Goal: Check status: Check status

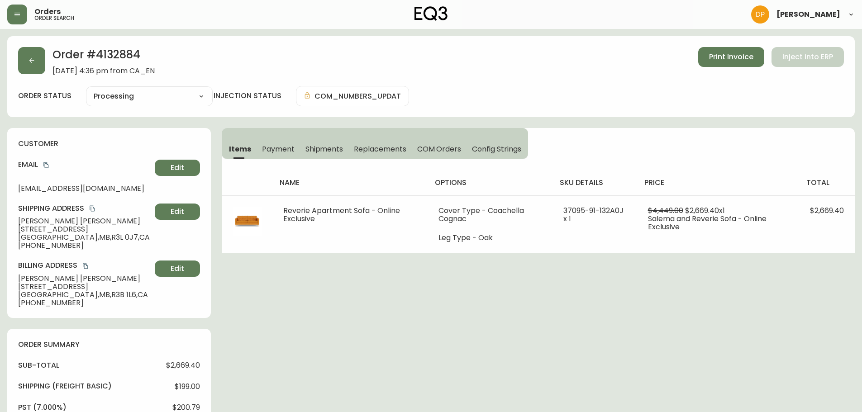
select select "PROCESSING"
click at [43, 62] on button "button" at bounding box center [31, 60] width 27 height 27
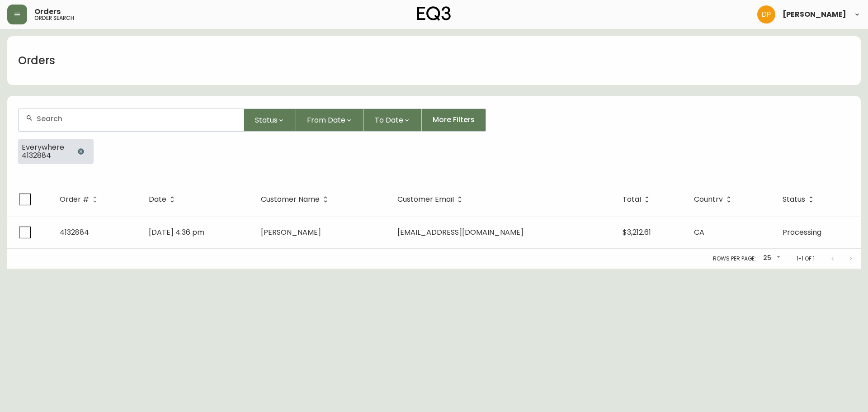
click at [104, 114] on div at bounding box center [131, 120] width 225 height 22
paste input "4132982"
type input "4132982"
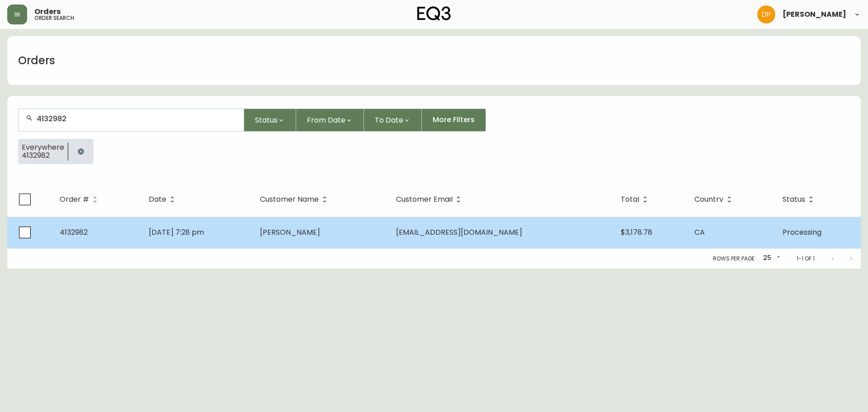
click at [218, 239] on td "[DATE] 7:28 pm" at bounding box center [197, 233] width 111 height 32
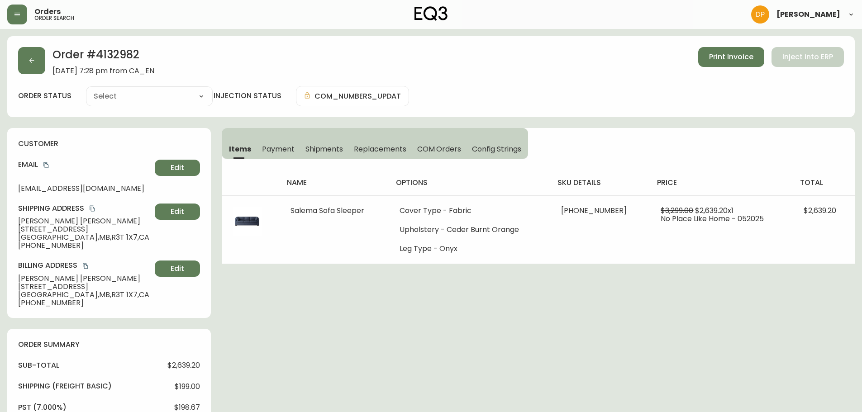
type input "Processing"
select select "PROCESSING"
click at [42, 62] on button "button" at bounding box center [31, 60] width 27 height 27
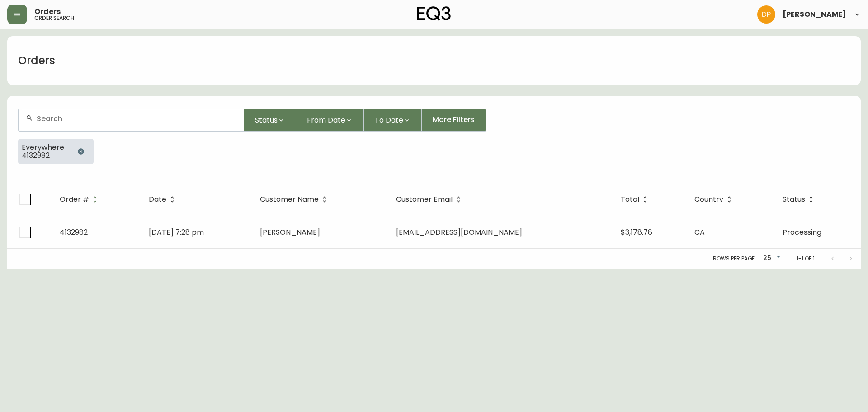
click at [80, 154] on icon "button" at bounding box center [81, 151] width 6 height 6
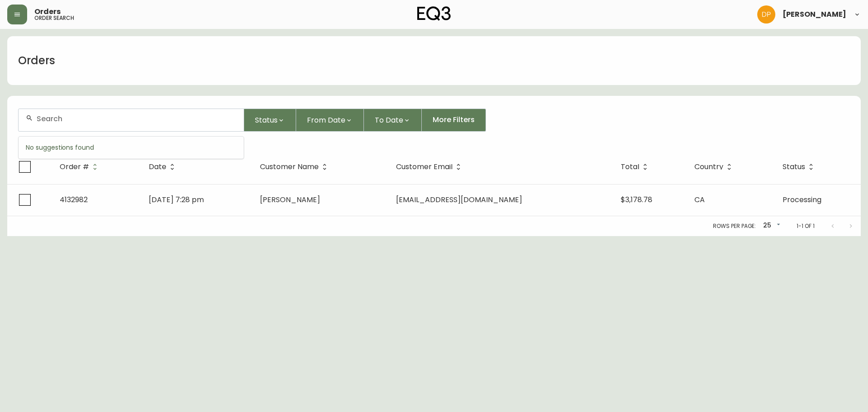
click at [73, 116] on input "text" at bounding box center [137, 118] width 200 height 9
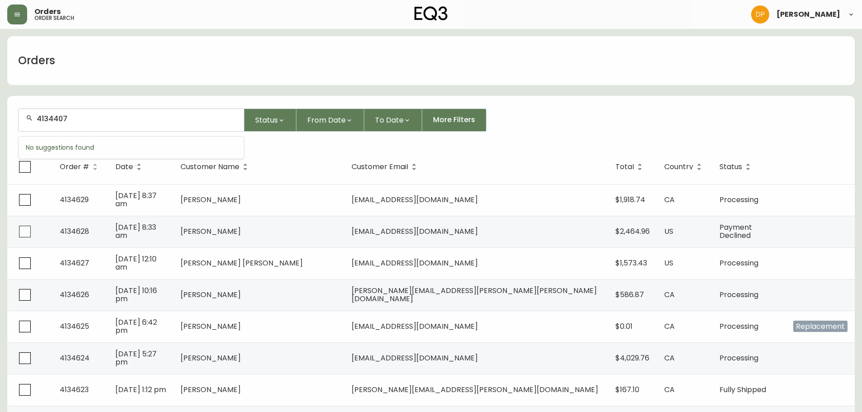
type input "4134407"
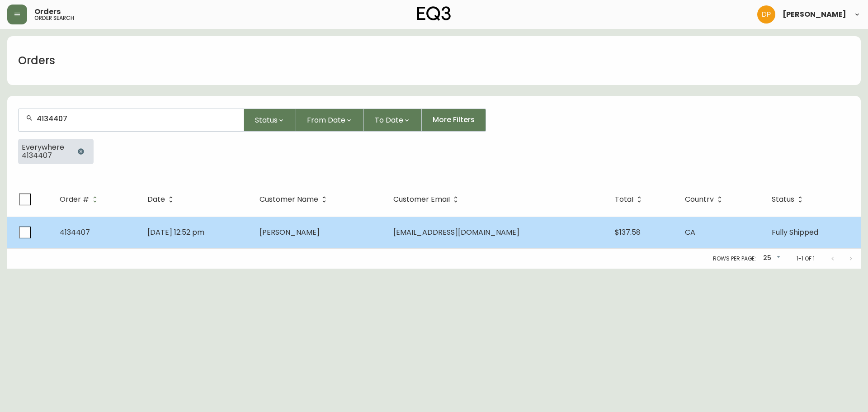
click at [253, 234] on td "[DATE] 12:52 pm" at bounding box center [196, 233] width 113 height 32
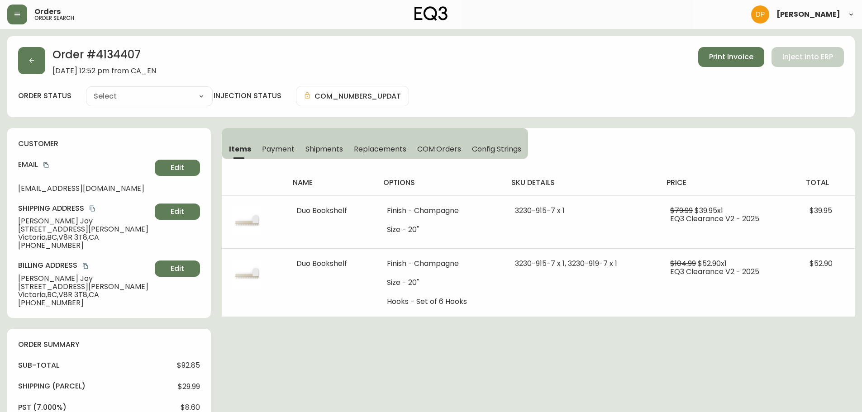
type input "Fully Shipped"
select select "FULLY_SHIPPED"
click at [330, 153] on span "Shipments" at bounding box center [324, 148] width 38 height 9
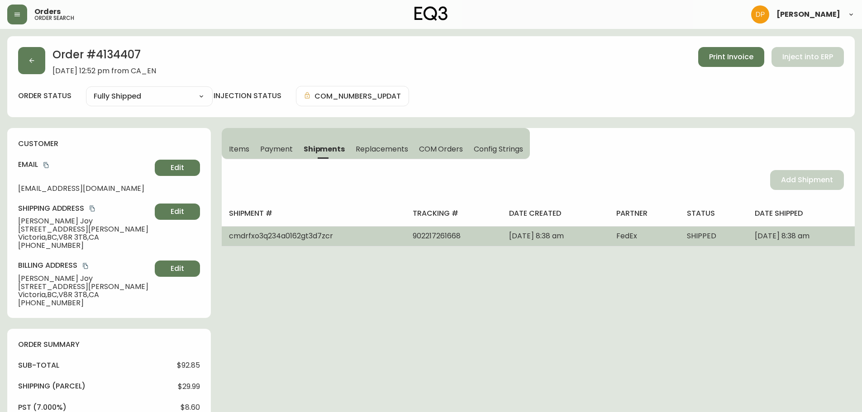
click at [413, 234] on span "902217261668" at bounding box center [437, 236] width 48 height 10
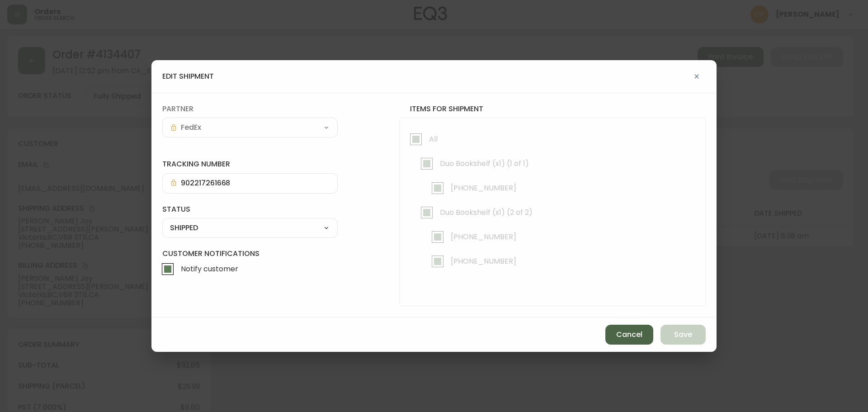
click at [644, 335] on button "Cancel" at bounding box center [630, 335] width 48 height 20
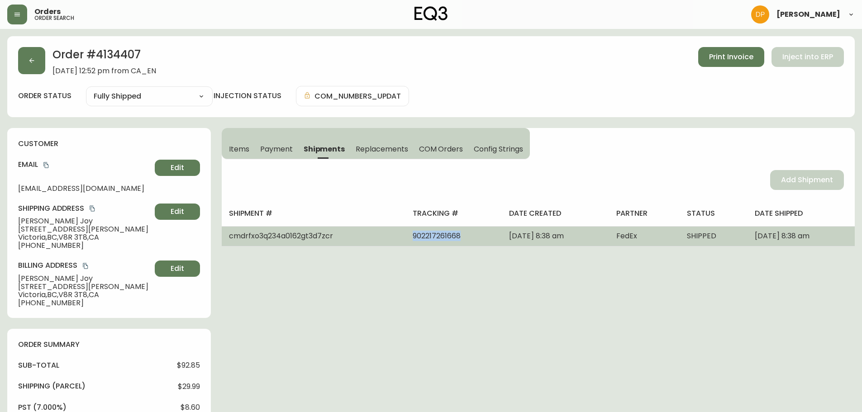
copy span "902217261668"
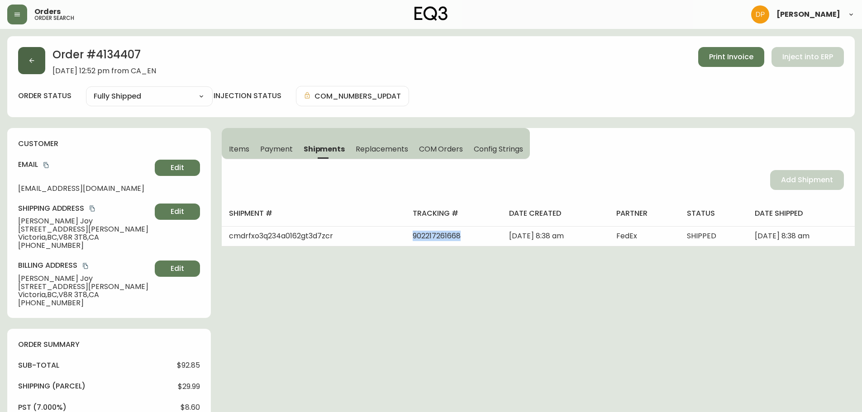
click at [21, 63] on button "button" at bounding box center [31, 60] width 27 height 27
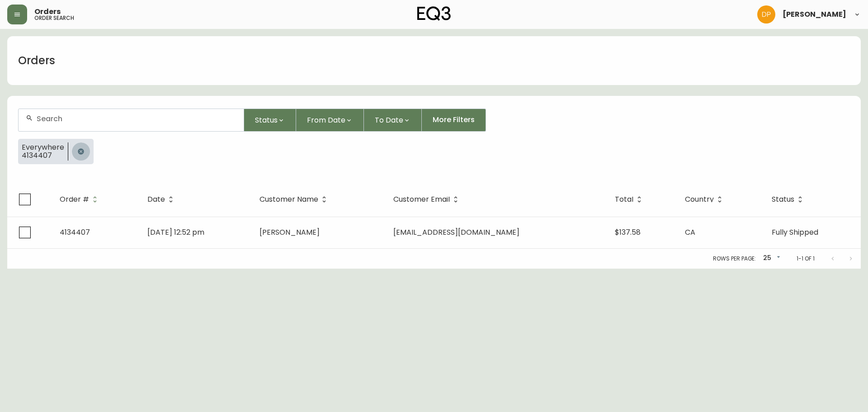
click at [80, 150] on icon "button" at bounding box center [81, 151] width 6 height 6
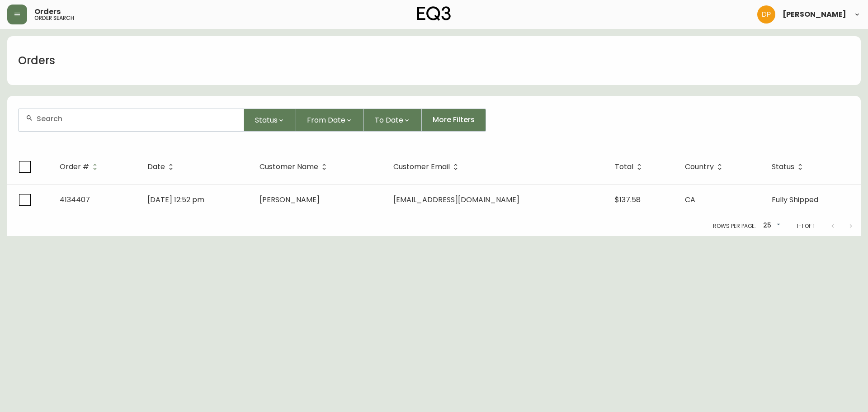
click at [82, 124] on div at bounding box center [131, 120] width 225 height 22
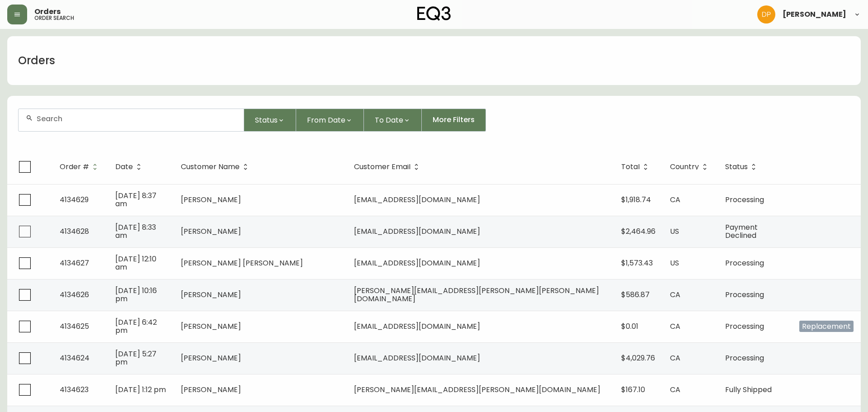
paste input "[PERSON_NAME]"
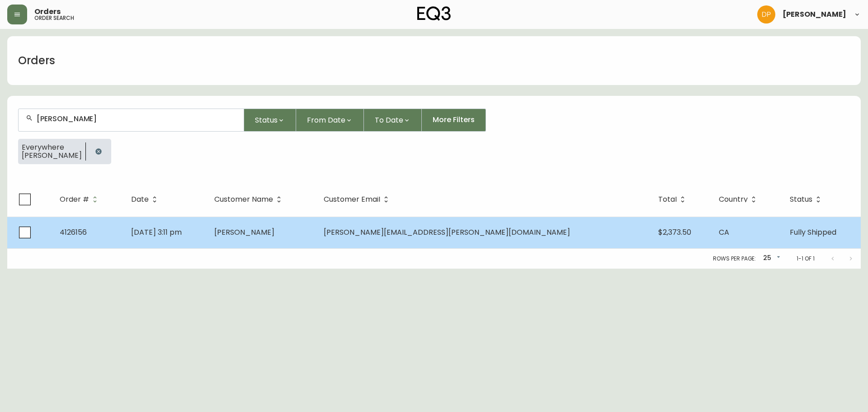
type input "[PERSON_NAME]"
click at [474, 219] on td "[PERSON_NAME][EMAIL_ADDRESS][PERSON_NAME][DOMAIN_NAME]" at bounding box center [484, 233] width 335 height 32
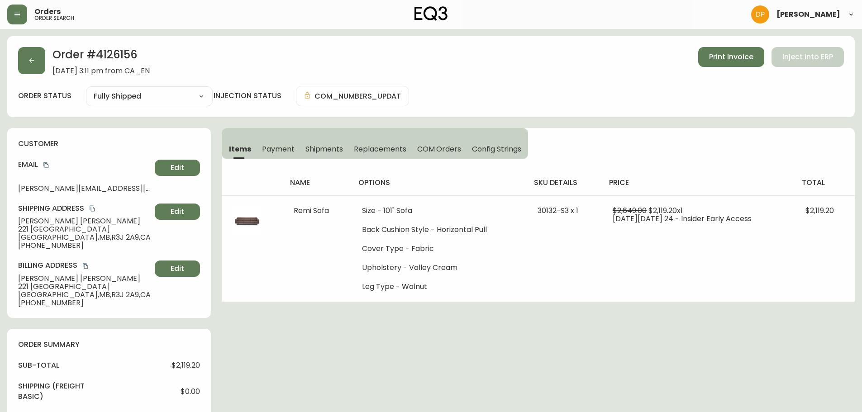
type input "Fully Shipped"
select select "FULLY_SHIPPED"
click at [123, 59] on h2 "Order # 4126156" at bounding box center [100, 57] width 97 height 20
copy h2 "4126156"
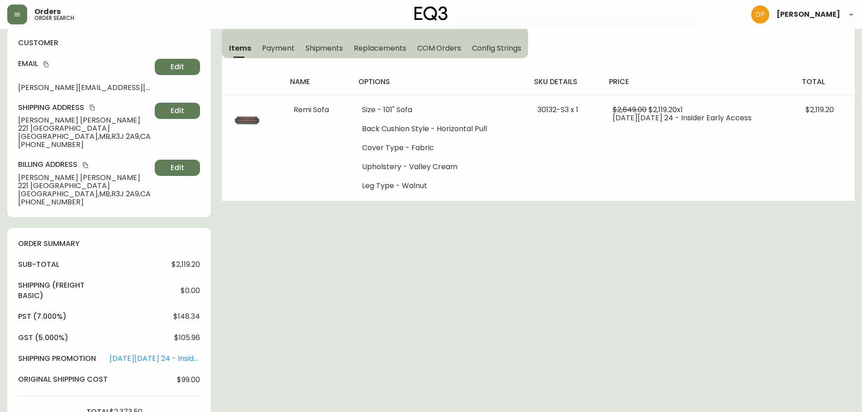
scroll to position [271, 0]
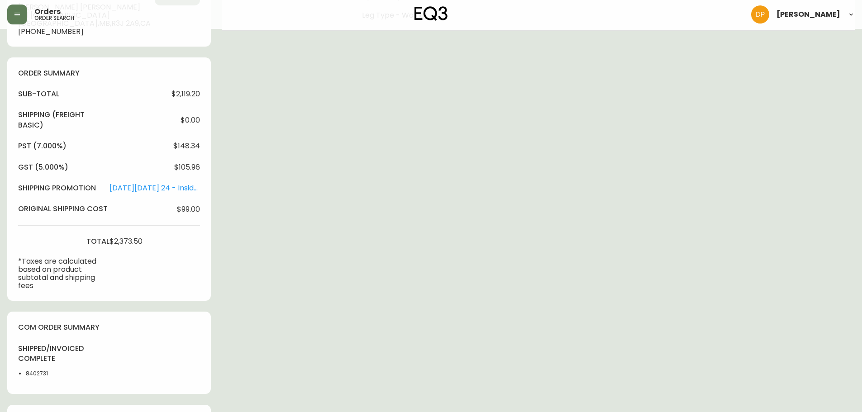
click at [40, 373] on li "8402731" at bounding box center [49, 374] width 46 height 8
copy li "8402731"
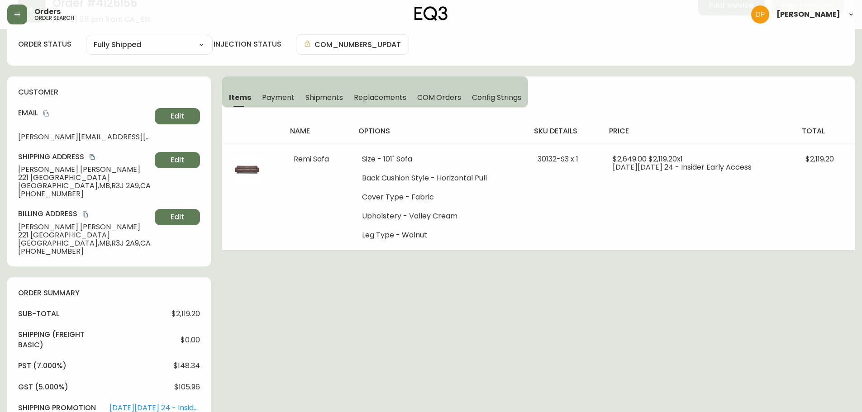
scroll to position [45, 0]
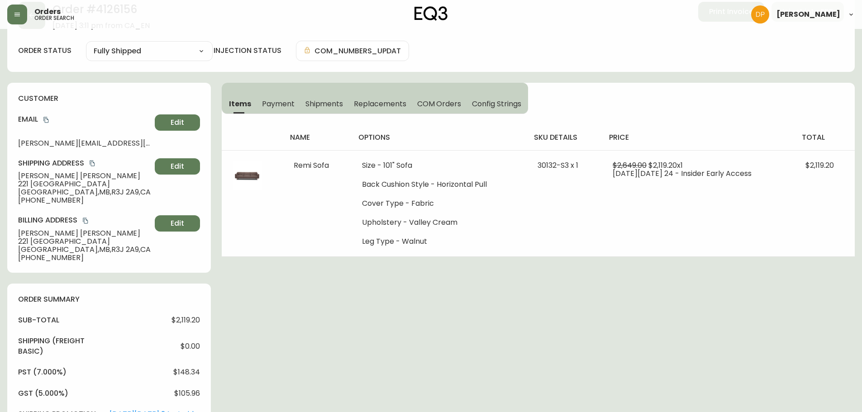
click at [321, 102] on span "Shipments" at bounding box center [324, 103] width 38 height 9
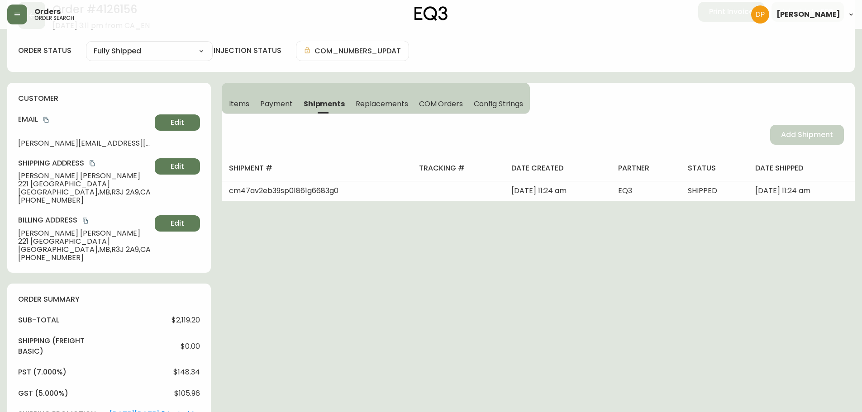
click at [250, 103] on button "Items" at bounding box center [238, 104] width 33 height 20
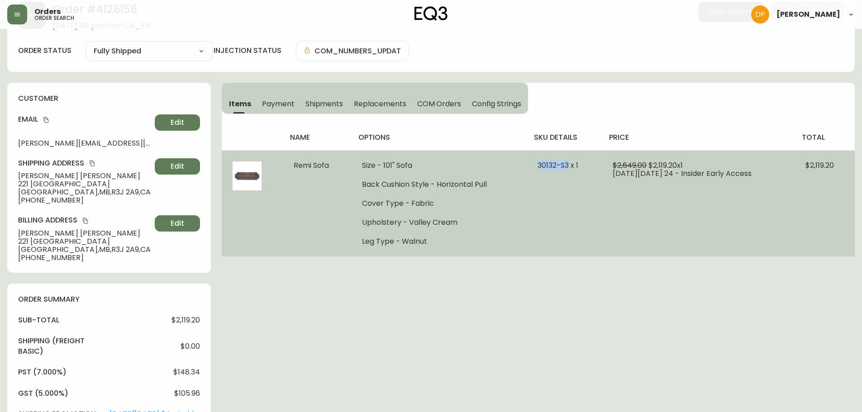
drag, startPoint x: 541, startPoint y: 161, endPoint x: 573, endPoint y: 163, distance: 31.7
click at [573, 163] on td "30132-S3 x 1" at bounding box center [563, 203] width 75 height 106
copy span "30132-S3"
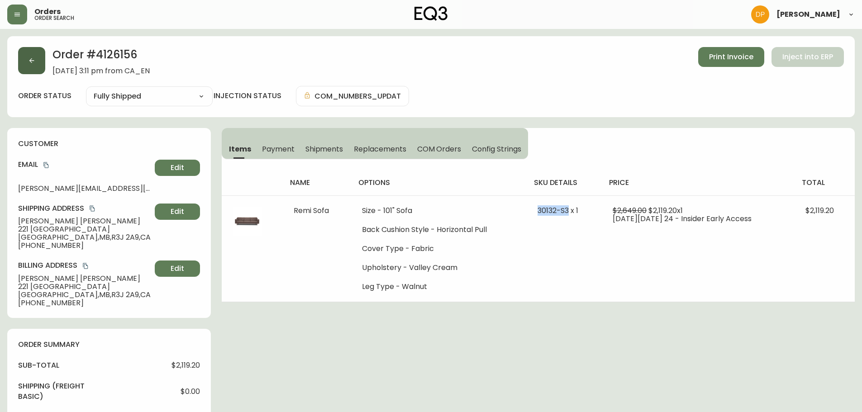
click at [31, 62] on icon "button" at bounding box center [31, 60] width 5 height 5
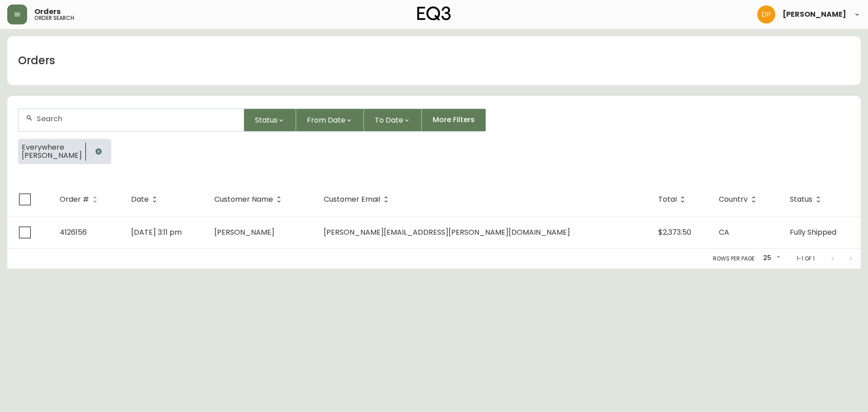
click at [102, 152] on icon "button" at bounding box center [98, 151] width 7 height 7
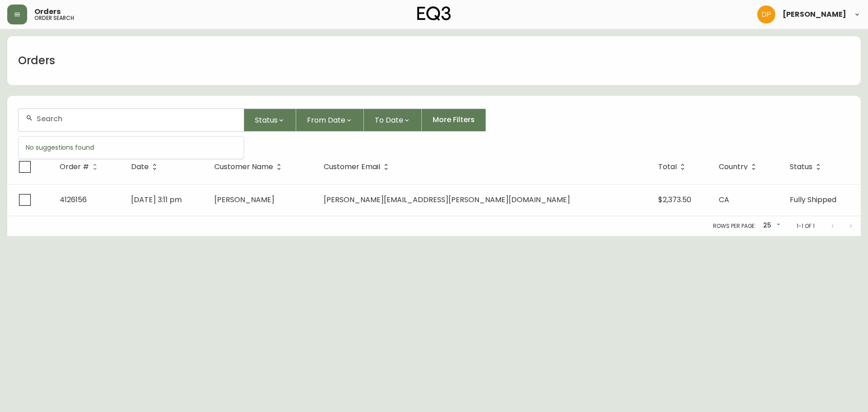
click at [81, 118] on input "text" at bounding box center [137, 118] width 200 height 9
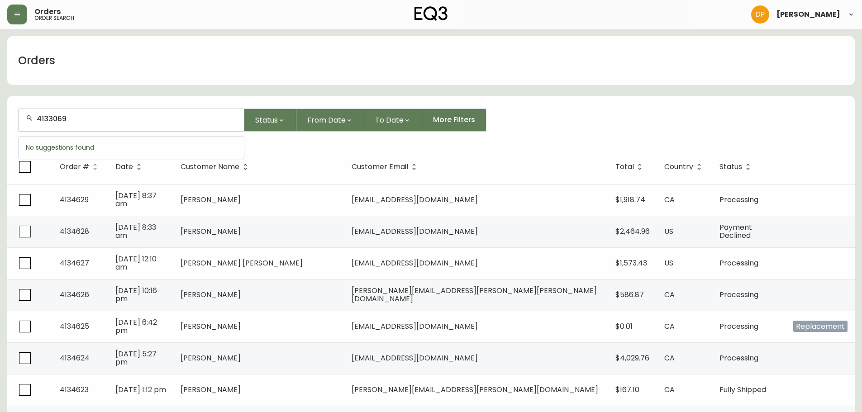
type input "4133069"
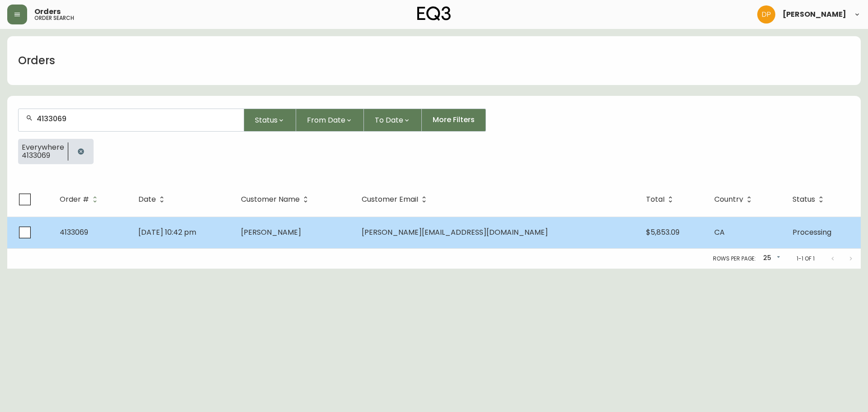
click at [193, 237] on td "[DATE] 10:42 pm" at bounding box center [182, 233] width 103 height 32
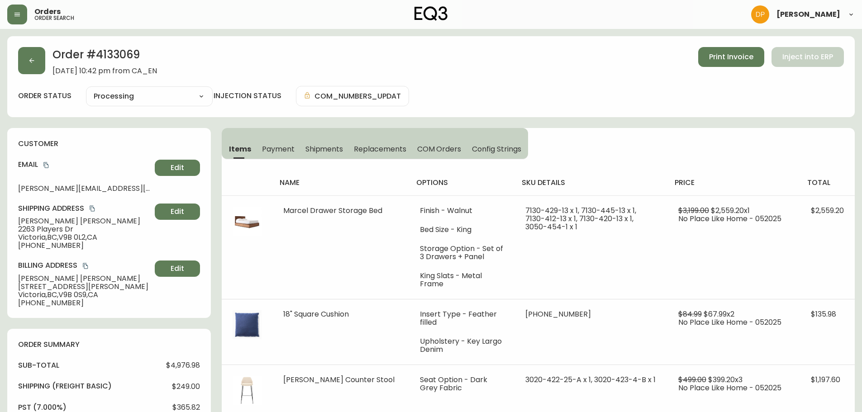
type input "Processing"
select select "PROCESSING"
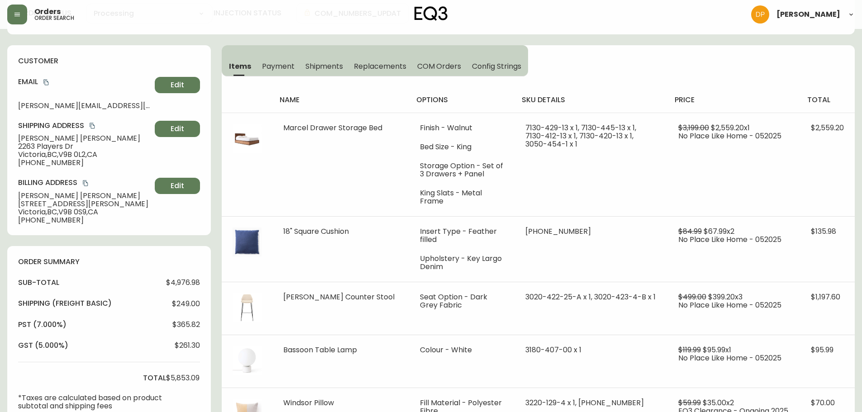
scroll to position [78, 0]
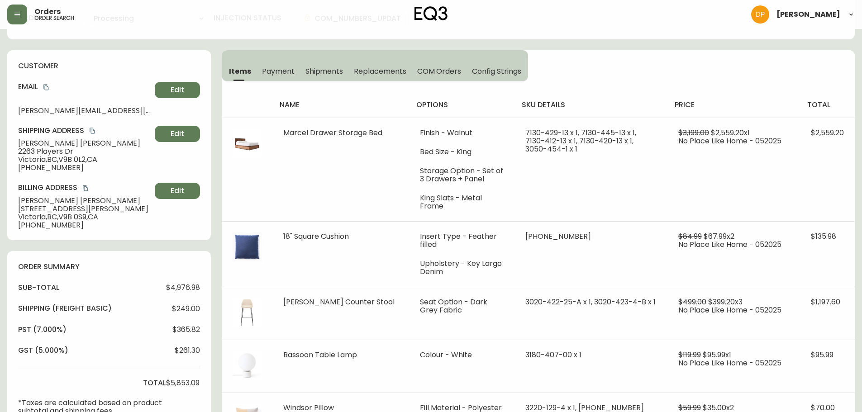
click at [89, 160] on span "[STREET_ADDRESS]" at bounding box center [84, 160] width 133 height 8
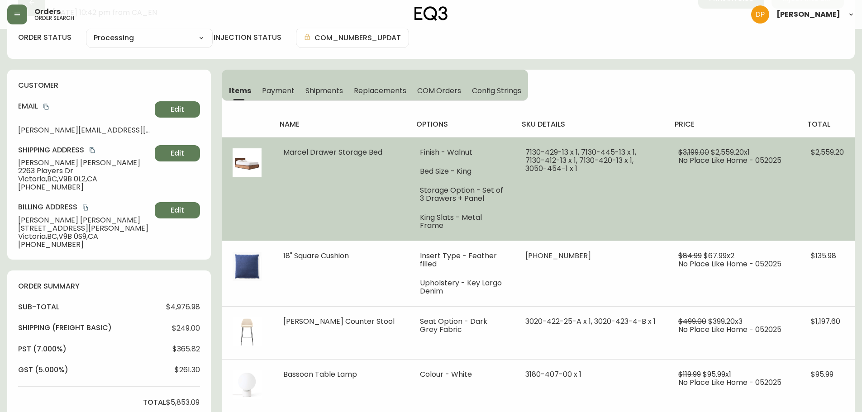
scroll to position [0, 0]
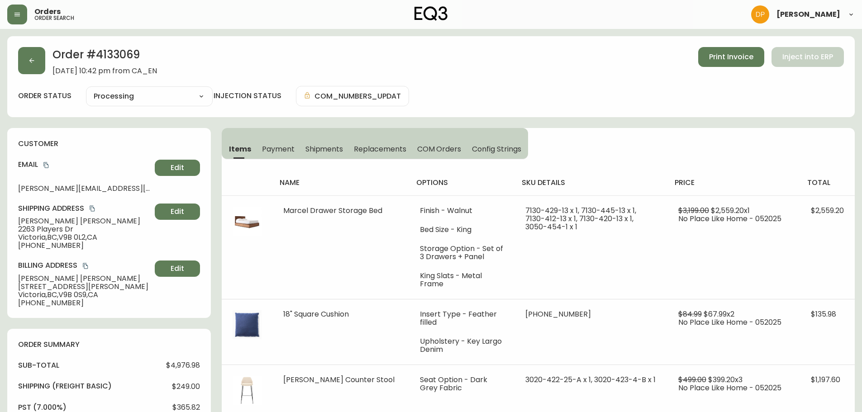
click at [310, 147] on span "Shipments" at bounding box center [324, 148] width 38 height 9
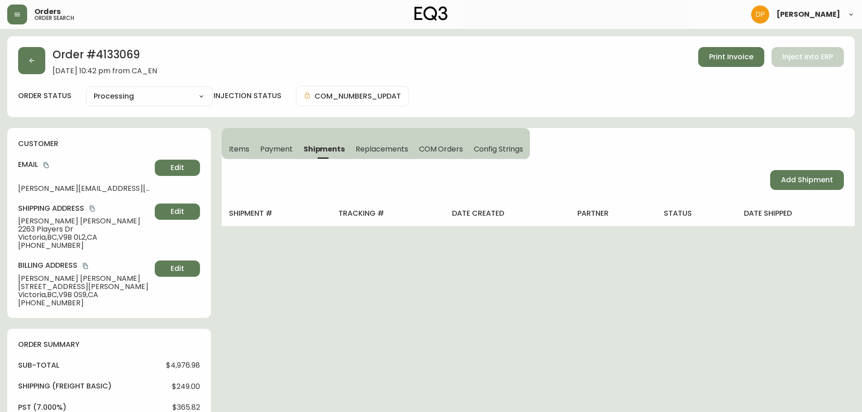
click at [448, 142] on button "COM Orders" at bounding box center [440, 149] width 55 height 20
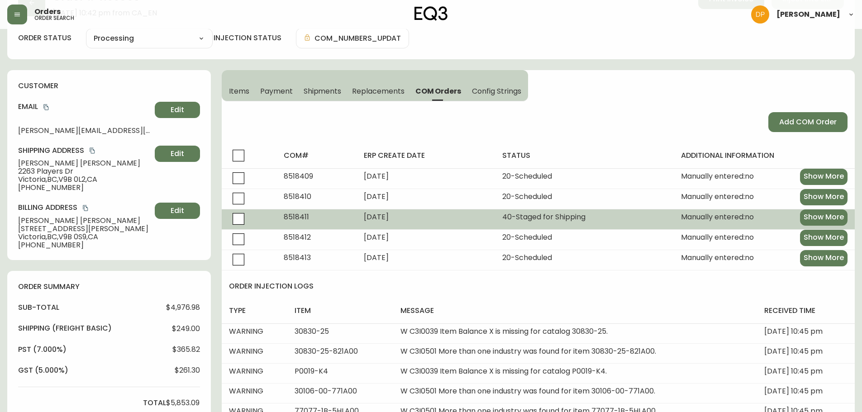
scroll to position [45, 0]
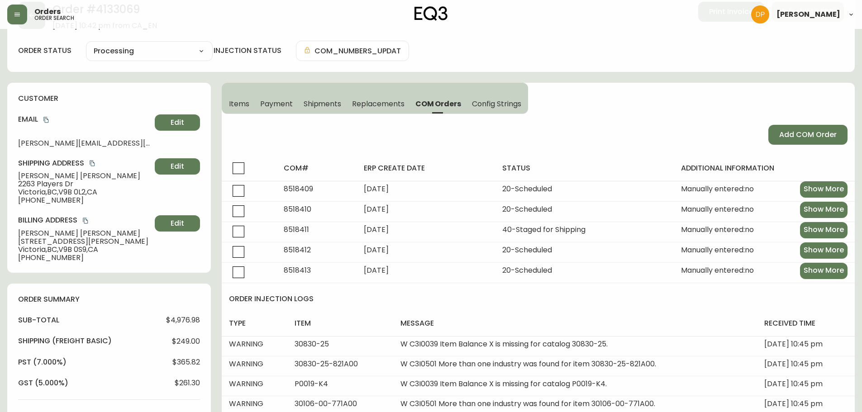
click at [237, 109] on button "Items" at bounding box center [238, 104] width 33 height 20
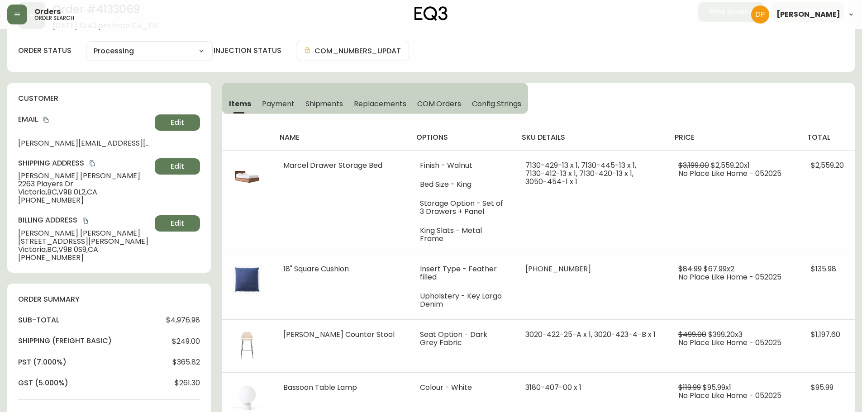
click at [83, 97] on h4 "customer" at bounding box center [109, 99] width 182 height 10
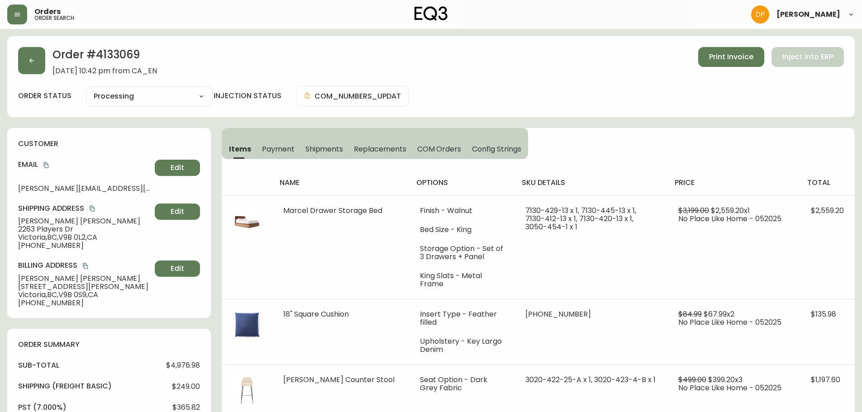
drag, startPoint x: 96, startPoint y: 62, endPoint x: 100, endPoint y: 58, distance: 5.5
click at [99, 59] on h2 "Order # 4133069" at bounding box center [104, 57] width 104 height 20
drag, startPoint x: 97, startPoint y: 51, endPoint x: 141, endPoint y: 51, distance: 43.9
click at [141, 51] on h2 "Order # 4133069" at bounding box center [104, 57] width 104 height 20
copy h2 "4133069"
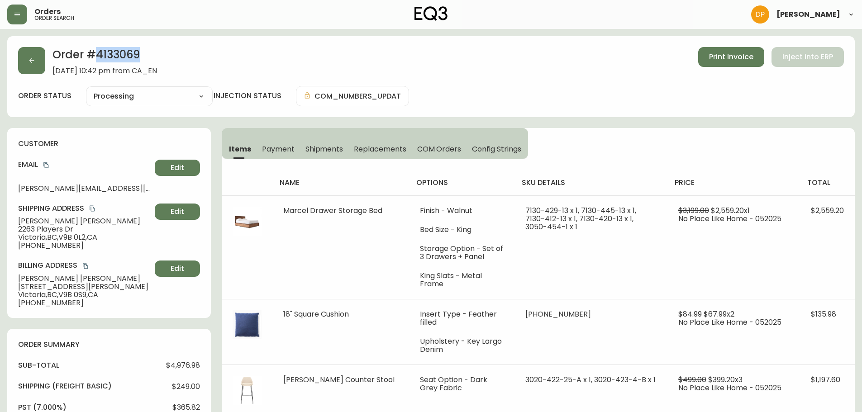
click at [102, 47] on h2 "Order # 4133069" at bounding box center [104, 57] width 104 height 20
copy h2 "4133069"
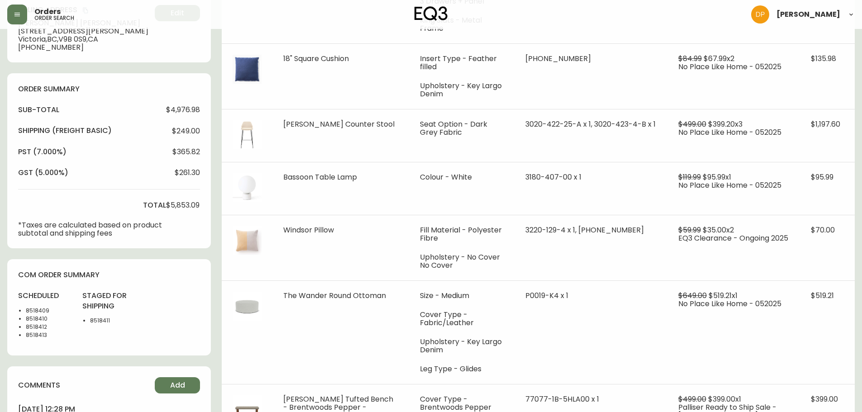
scroll to position [271, 0]
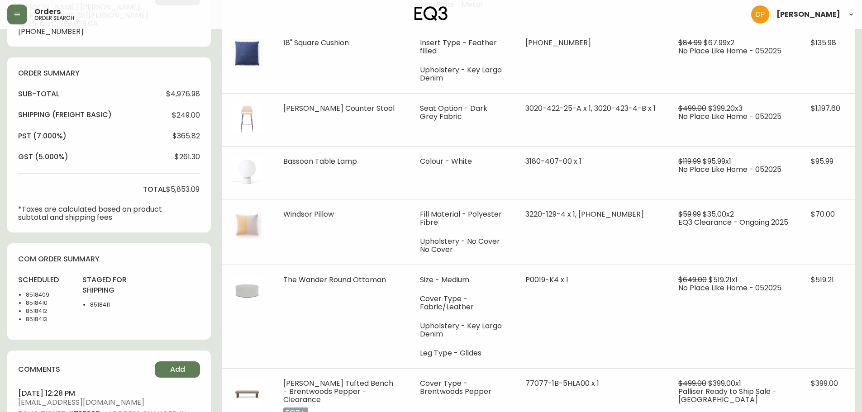
click at [37, 294] on li "8518409" at bounding box center [49, 295] width 46 height 8
copy li "8518409"
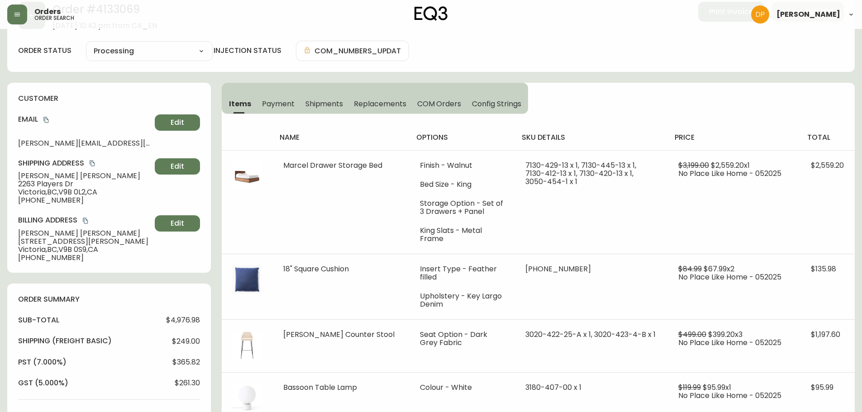
scroll to position [0, 0]
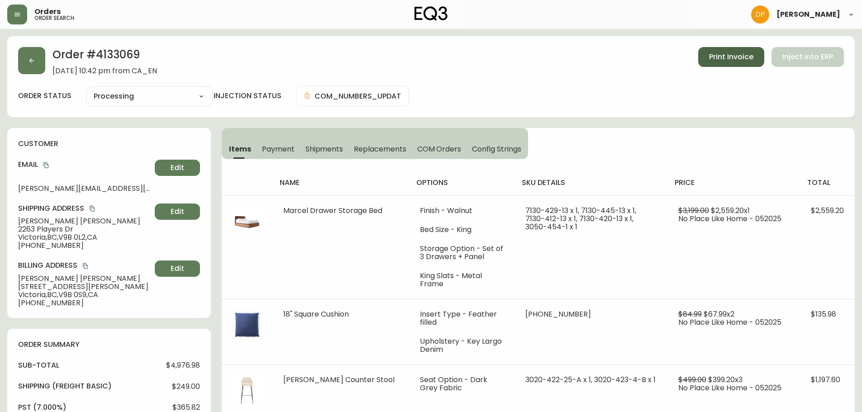
click at [730, 64] on button "Print Invoice" at bounding box center [731, 57] width 66 height 20
click at [44, 58] on button "button" at bounding box center [31, 60] width 27 height 27
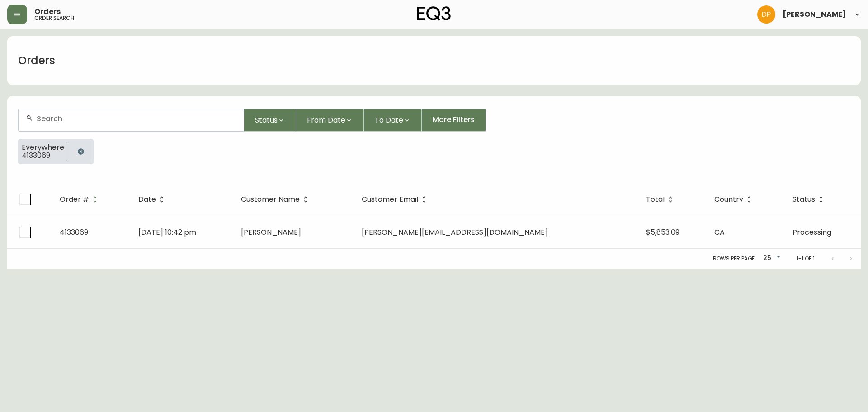
click at [99, 122] on input "text" at bounding box center [137, 118] width 200 height 9
click at [76, 175] on form "Status From Date To Date More Filters Everywhere 4133069" at bounding box center [434, 140] width 854 height 85
click at [82, 151] on icon "button" at bounding box center [81, 151] width 6 height 6
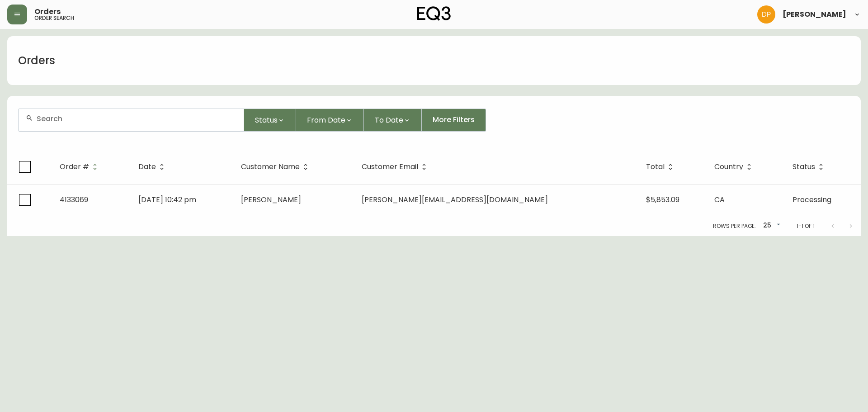
click at [73, 119] on input "text" at bounding box center [137, 118] width 200 height 9
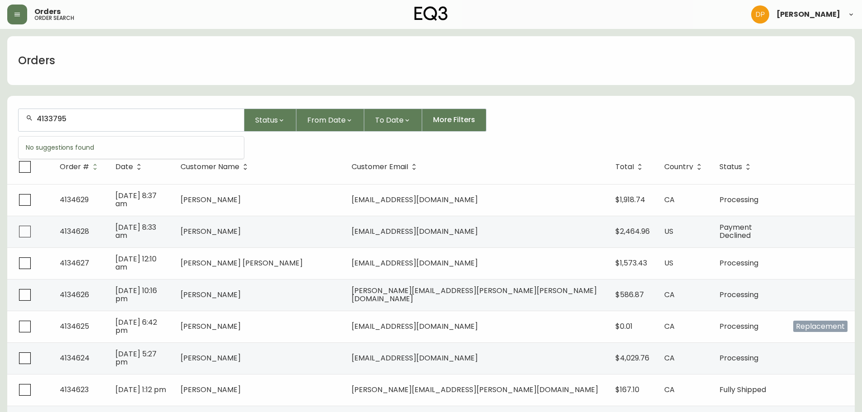
type input "4133795"
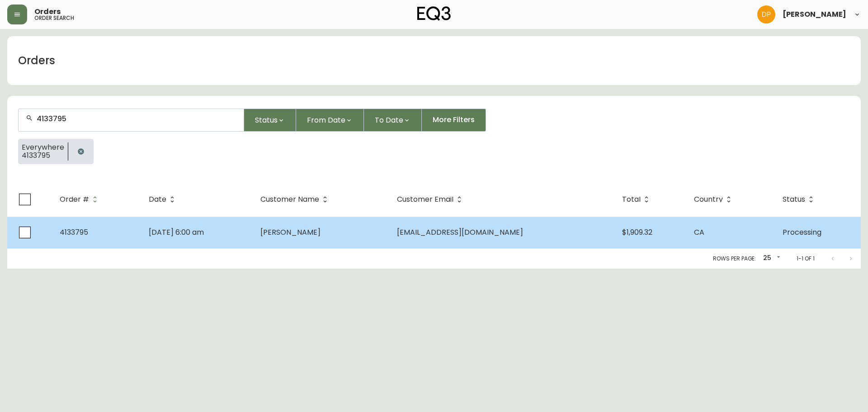
click at [333, 220] on td "[PERSON_NAME]" at bounding box center [321, 233] width 136 height 32
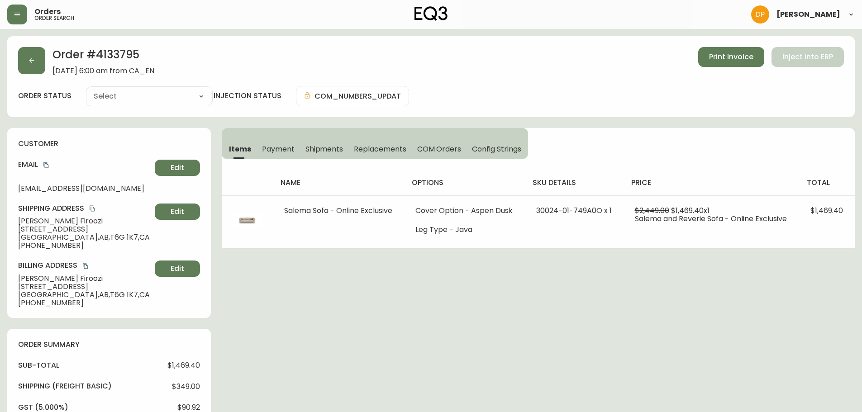
type input "Processing"
select select "PROCESSING"
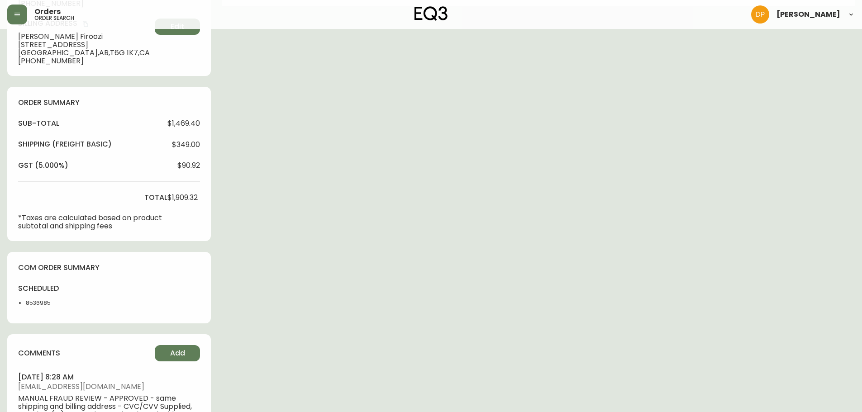
scroll to position [238, 0]
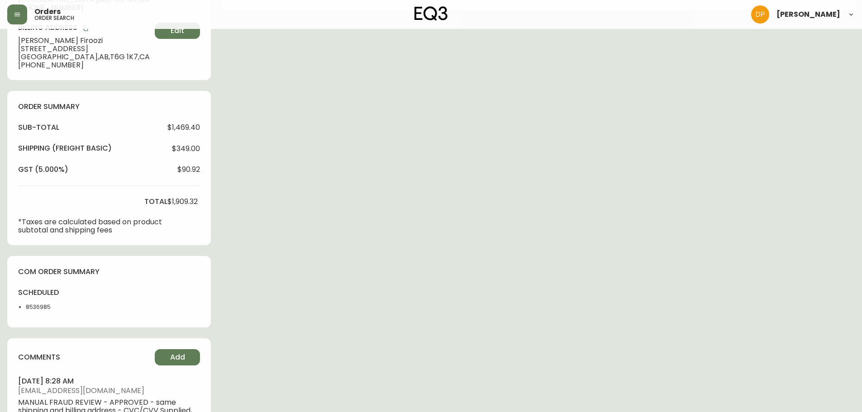
click at [33, 308] on li "8536985" at bounding box center [49, 307] width 46 height 8
drag, startPoint x: 33, startPoint y: 308, endPoint x: 62, endPoint y: 325, distance: 33.4
click at [62, 326] on div "com order summary scheduled 8536985" at bounding box center [109, 292] width 204 height 72
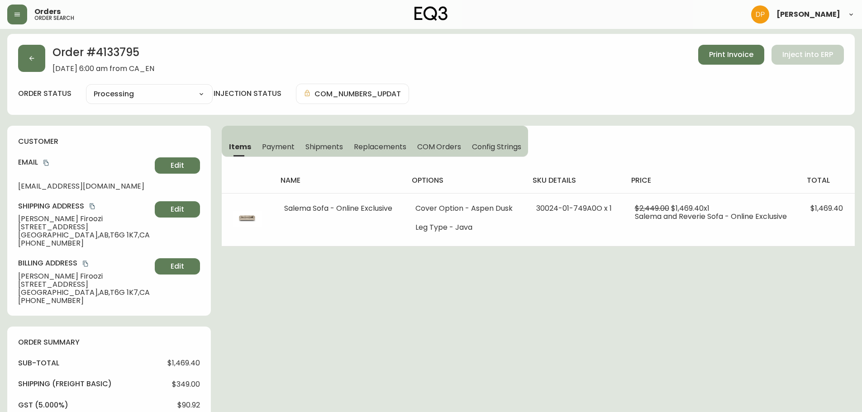
scroll to position [0, 0]
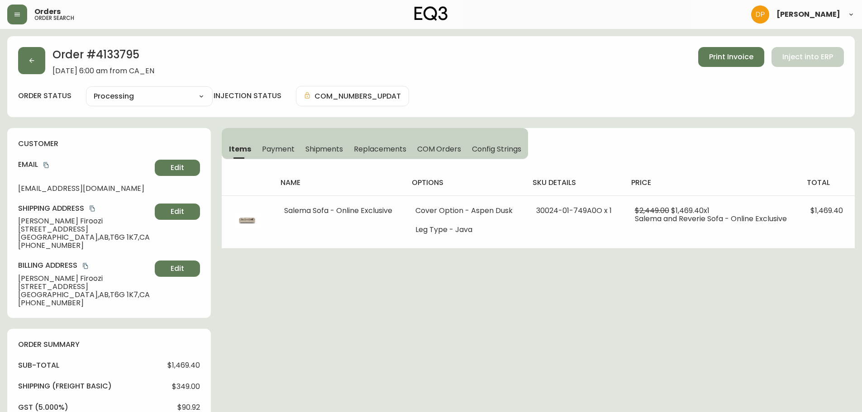
click at [49, 360] on h4 "sub-total" at bounding box center [38, 365] width 41 height 10
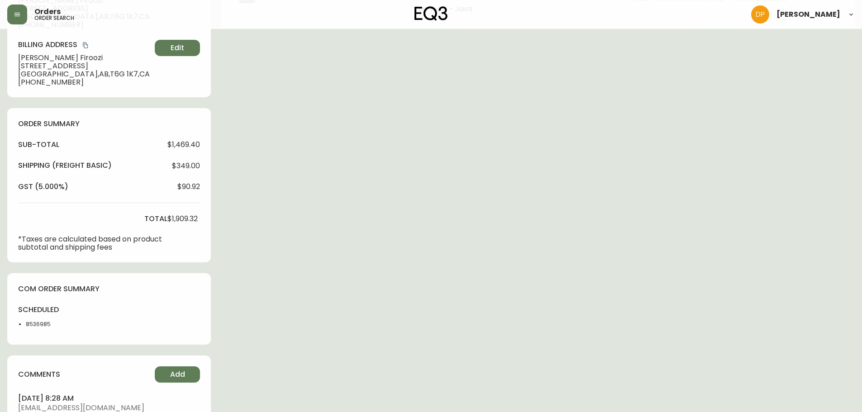
scroll to position [226, 0]
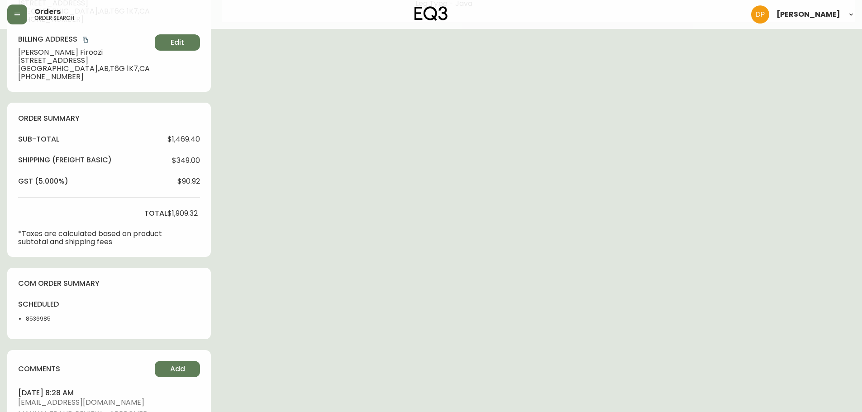
click at [45, 315] on li "8536985" at bounding box center [49, 319] width 46 height 8
copy li "8536985"
click at [77, 303] on div "scheduled 8536985" at bounding box center [109, 313] width 182 height 29
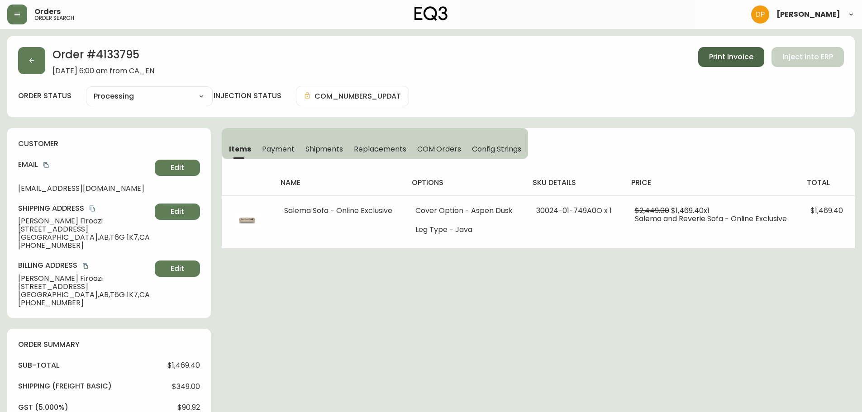
click at [709, 61] on button "Print Invoice" at bounding box center [731, 57] width 66 height 20
click at [310, 271] on div "Order # 4133795 [DATE] 6:00 am from [GEOGRAPHIC_DATA] Print Invoice Inject into…" at bounding box center [430, 410] width 847 height 749
click at [49, 163] on icon "copy" at bounding box center [46, 165] width 6 height 6
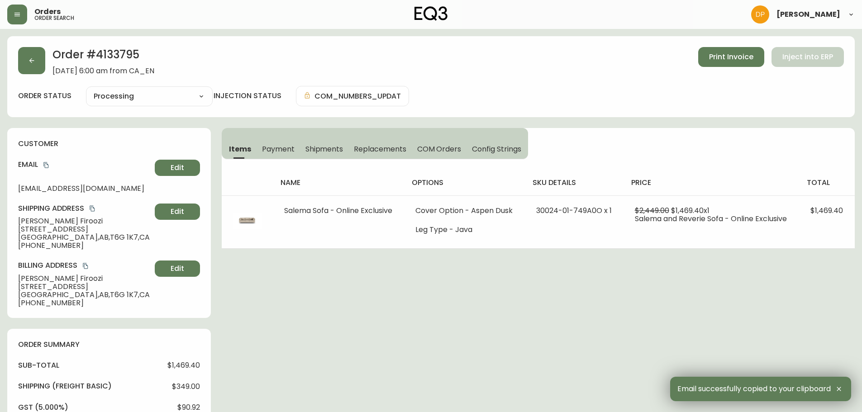
drag, startPoint x: 427, startPoint y: 402, endPoint x: 373, endPoint y: 317, distance: 100.8
click at [427, 402] on div "Order # 4133795 [DATE] 6:00 am from [GEOGRAPHIC_DATA] Print Invoice Inject into…" at bounding box center [430, 410] width 847 height 749
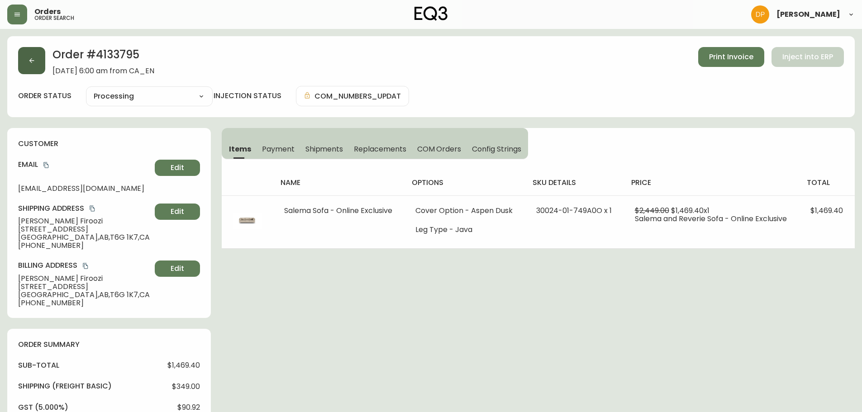
click at [35, 63] on button "button" at bounding box center [31, 60] width 27 height 27
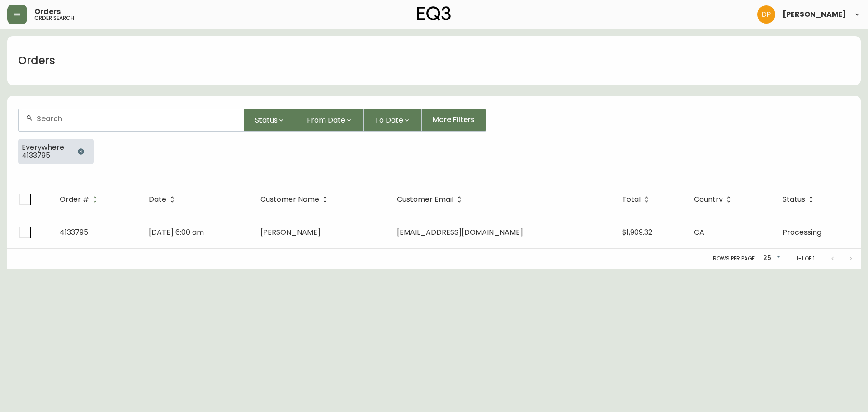
click at [81, 152] on icon "button" at bounding box center [80, 151] width 7 height 7
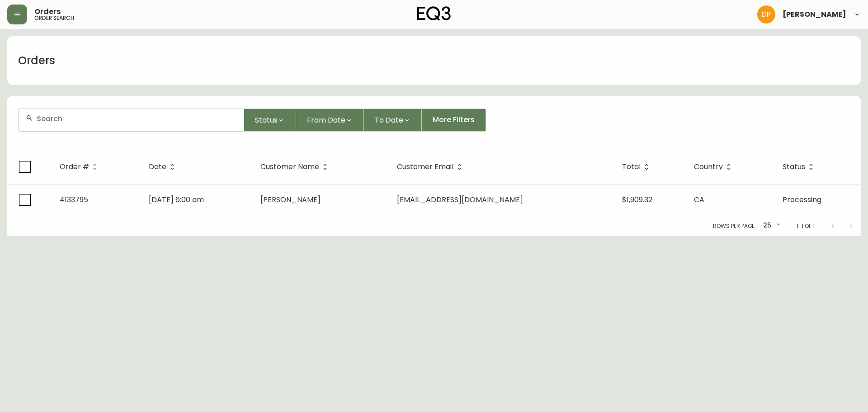
click at [85, 120] on input "text" at bounding box center [137, 118] width 200 height 9
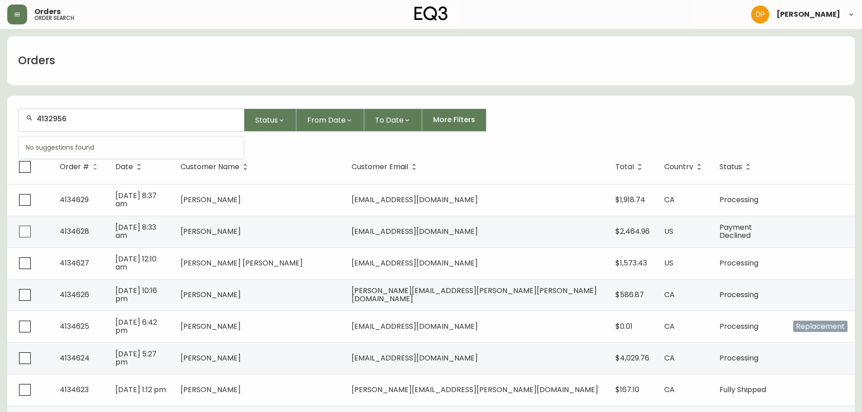
type input "4132956"
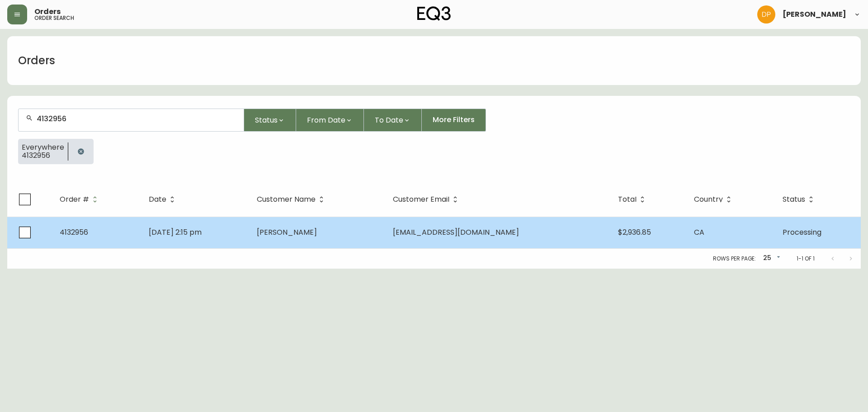
click at [202, 236] on span "[DATE] 2:15 pm" at bounding box center [175, 232] width 53 height 10
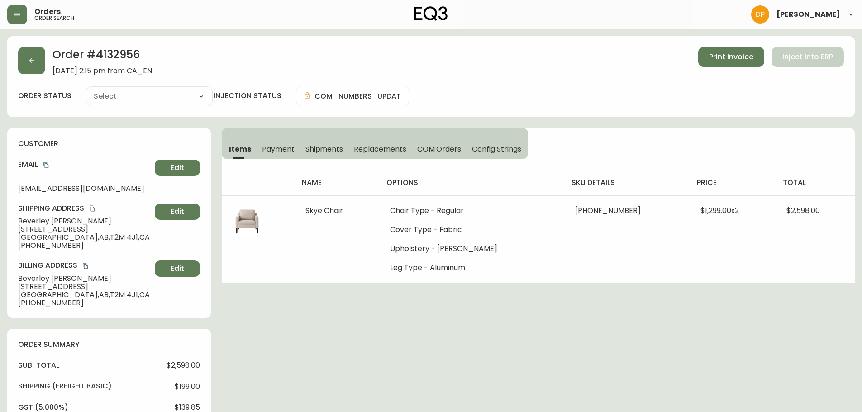
type input "Processing"
select select "PROCESSING"
click at [327, 156] on button "Shipments" at bounding box center [324, 149] width 49 height 20
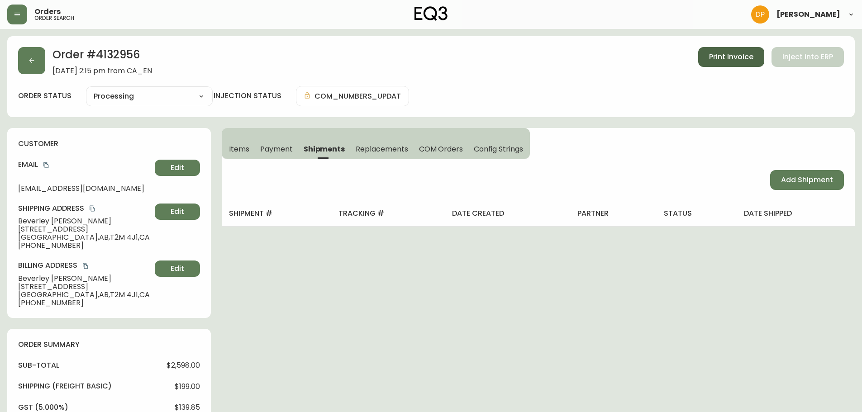
click at [721, 49] on button "Print Invoice" at bounding box center [731, 57] width 66 height 20
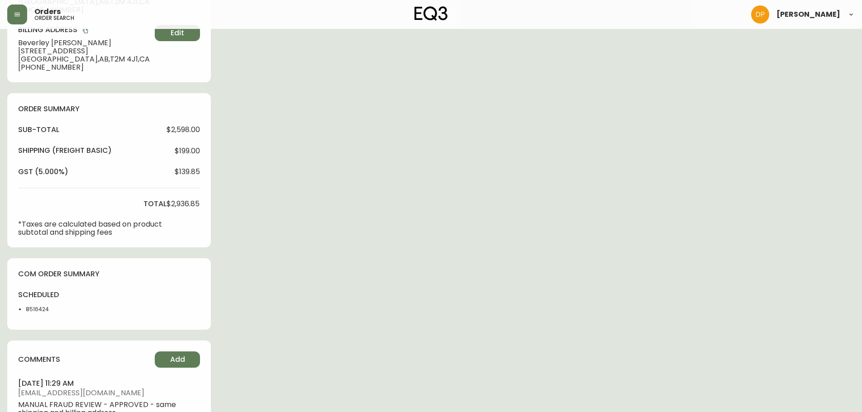
scroll to position [271, 0]
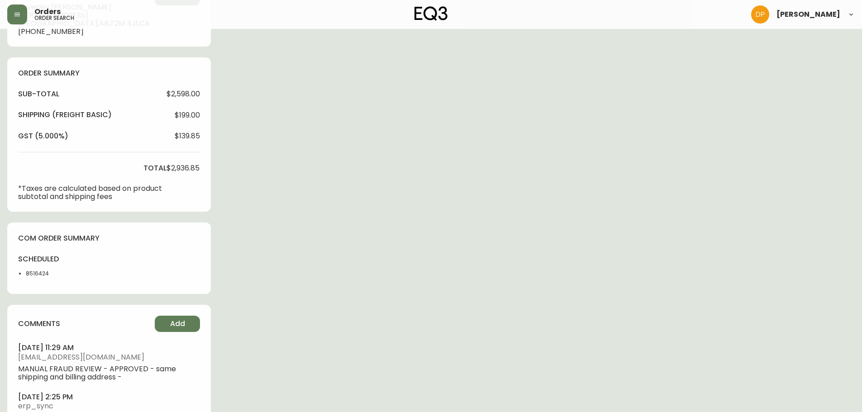
click at [39, 269] on div "scheduled 8516424" at bounding box center [44, 268] width 53 height 29
click at [41, 269] on div "scheduled 8516424" at bounding box center [44, 268] width 53 height 29
copy li "8516424"
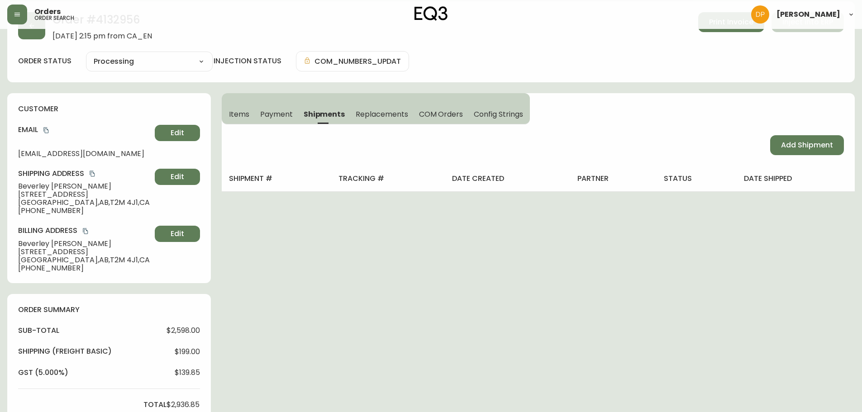
scroll to position [0, 0]
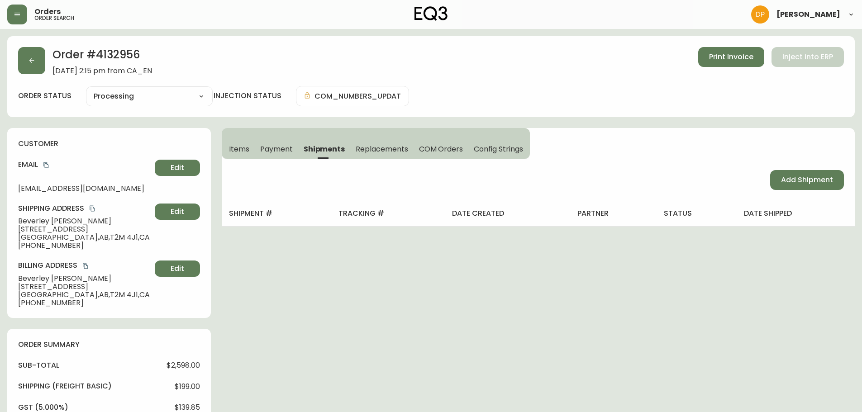
click at [117, 50] on h2 "Order # 4132956" at bounding box center [102, 57] width 100 height 20
copy h2 "4132956"
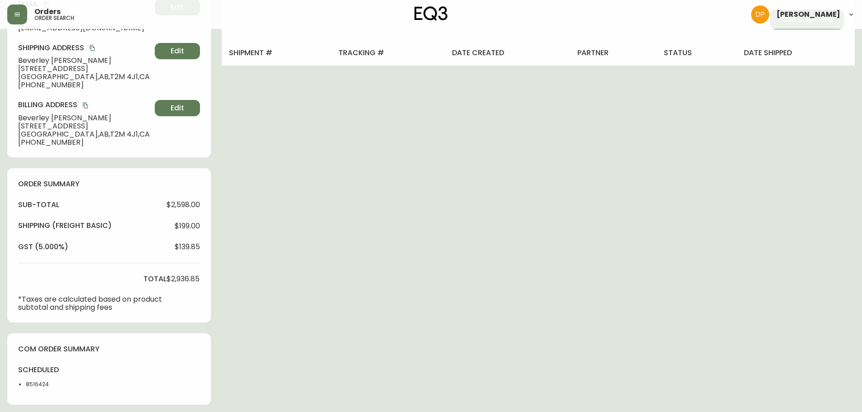
scroll to position [181, 0]
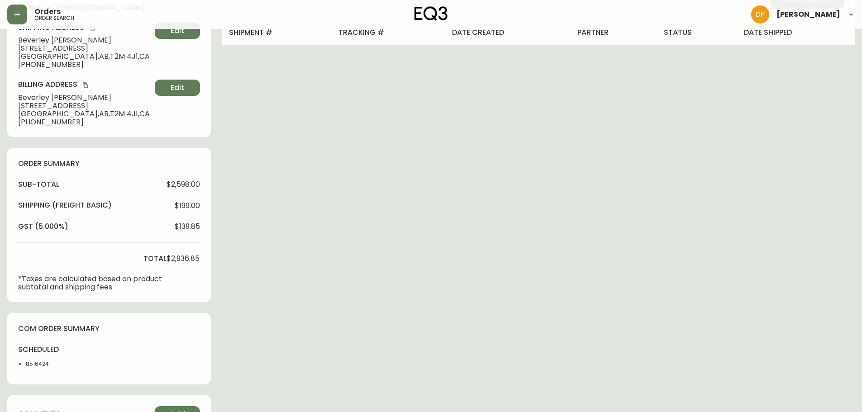
click at [39, 361] on li "8516424" at bounding box center [49, 364] width 46 height 8
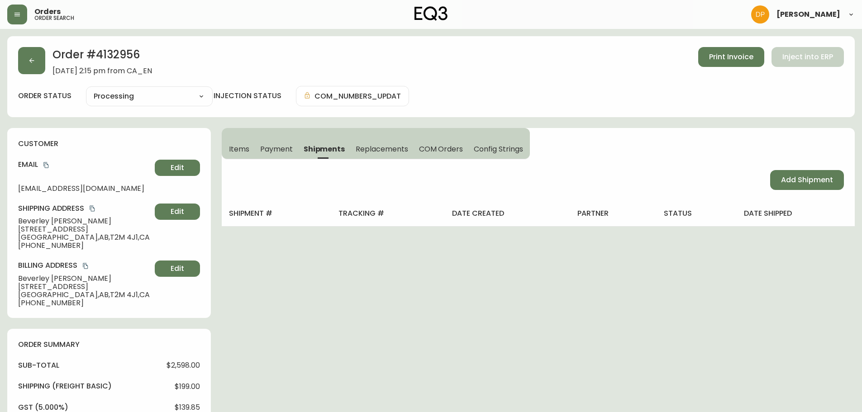
click at [246, 154] on span "Items" at bounding box center [239, 148] width 20 height 9
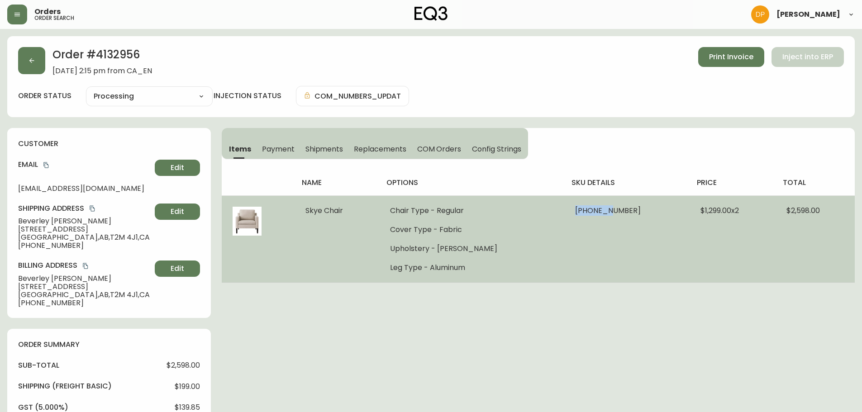
drag, startPoint x: 572, startPoint y: 208, endPoint x: 603, endPoint y: 208, distance: 30.8
click at [603, 208] on span "[PHONE_NUMBER]" at bounding box center [608, 210] width 66 height 10
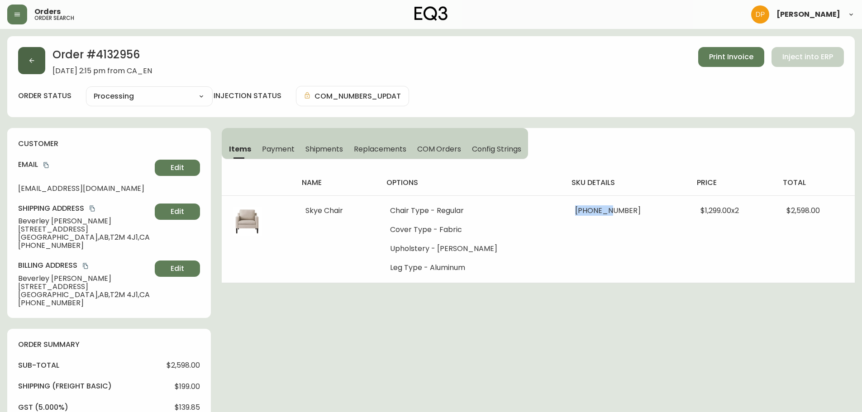
click at [23, 63] on button "button" at bounding box center [31, 60] width 27 height 27
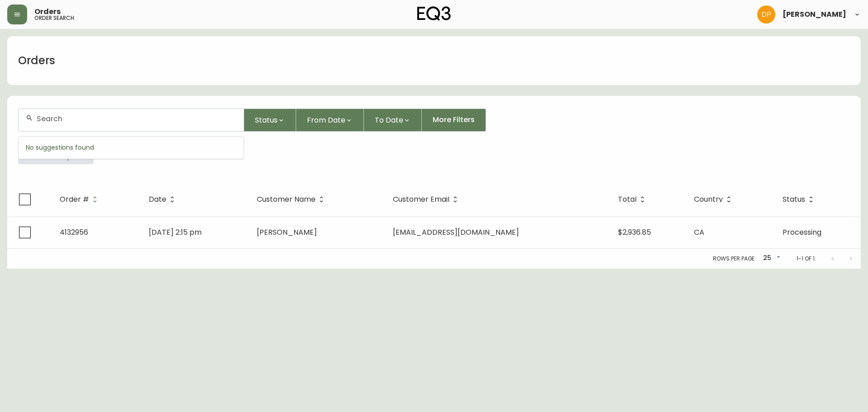
drag, startPoint x: 74, startPoint y: 119, endPoint x: 57, endPoint y: 120, distance: 16.3
click at [57, 120] on input "text" at bounding box center [137, 118] width 200 height 9
paste input "4134 384"
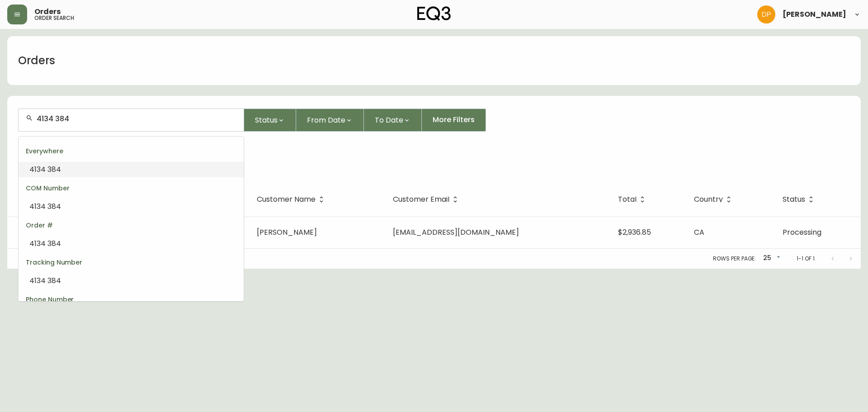
click at [57, 119] on input "4134 384" at bounding box center [137, 118] width 200 height 9
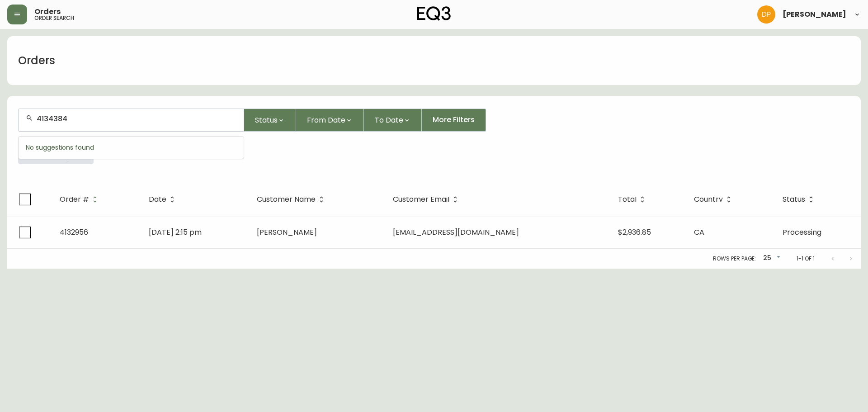
type input "4134384"
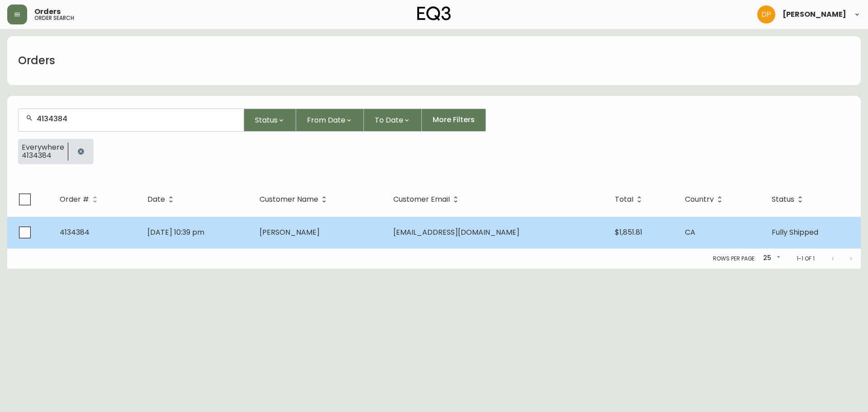
click at [386, 235] on td "[PERSON_NAME]" at bounding box center [319, 233] width 134 height 32
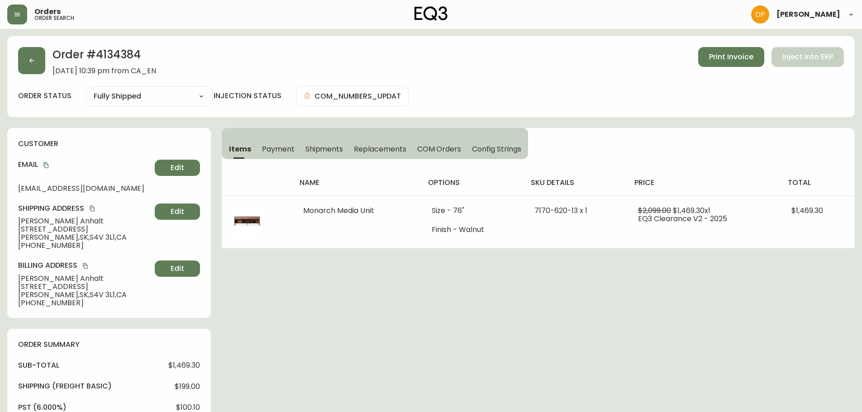
type input "Fully Shipped"
select select "FULLY_SHIPPED"
click at [439, 152] on span "COM Orders" at bounding box center [439, 148] width 44 height 9
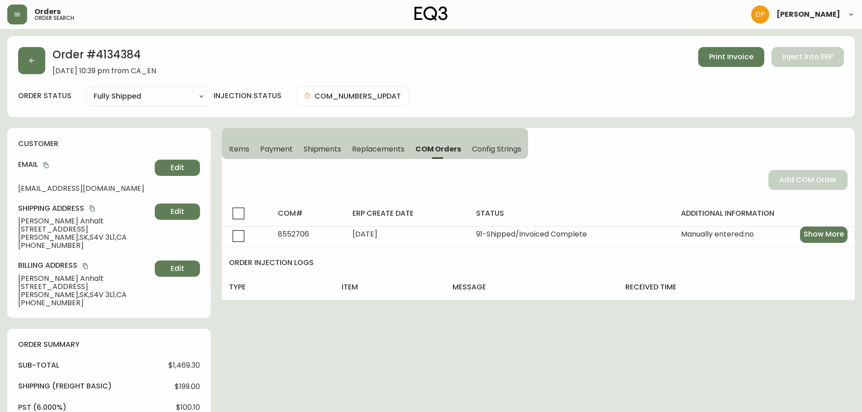
click at [346, 151] on button "Shipments" at bounding box center [322, 149] width 49 height 20
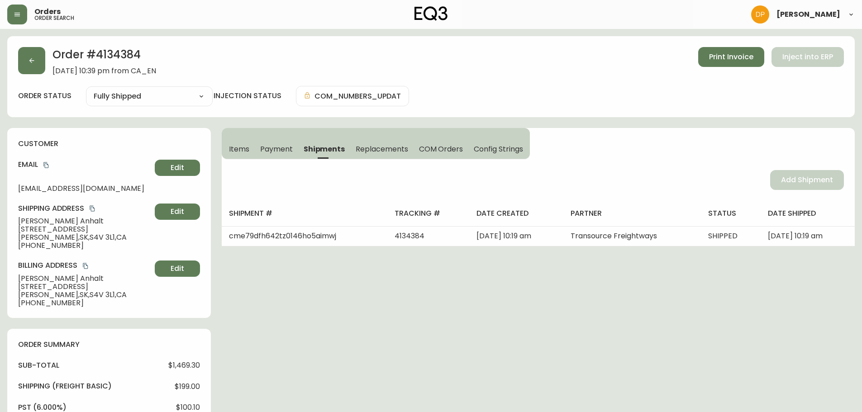
click at [236, 147] on span "Items" at bounding box center [239, 148] width 20 height 9
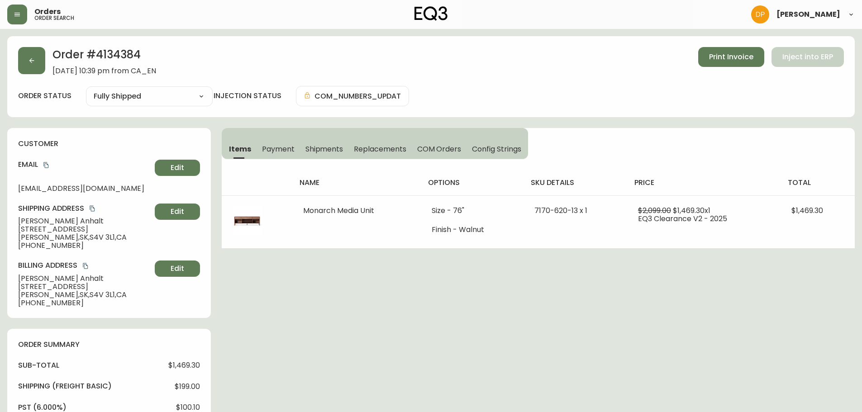
click at [50, 167] on button "copy" at bounding box center [46, 165] width 9 height 9
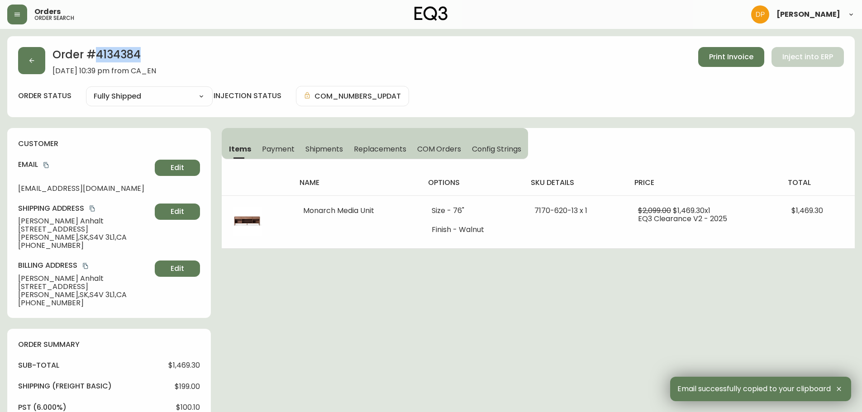
drag, startPoint x: 95, startPoint y: 56, endPoint x: 140, endPoint y: 56, distance: 45.2
click at [140, 56] on h2 "Order # 4134384" at bounding box center [104, 57] width 104 height 20
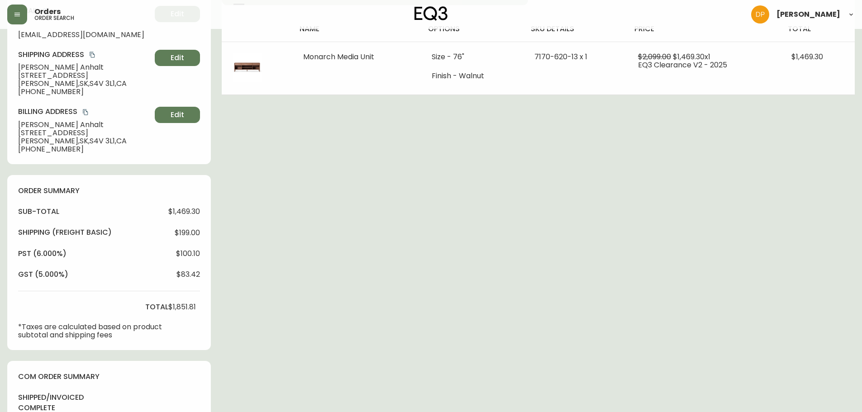
scroll to position [226, 0]
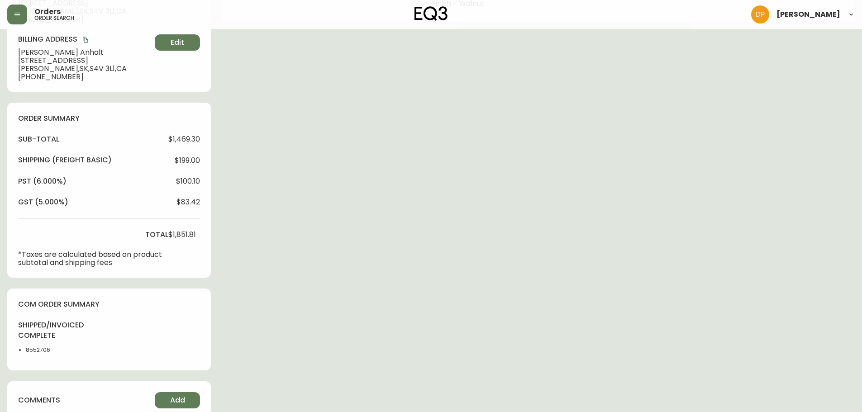
click at [43, 348] on li "8552706" at bounding box center [49, 350] width 46 height 8
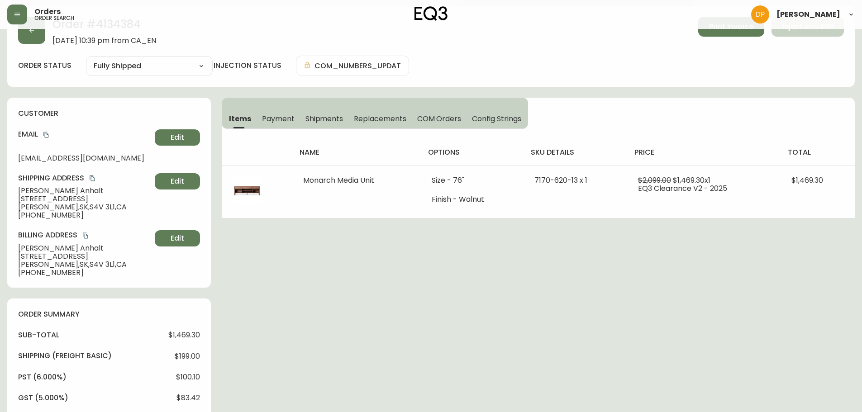
scroll to position [0, 0]
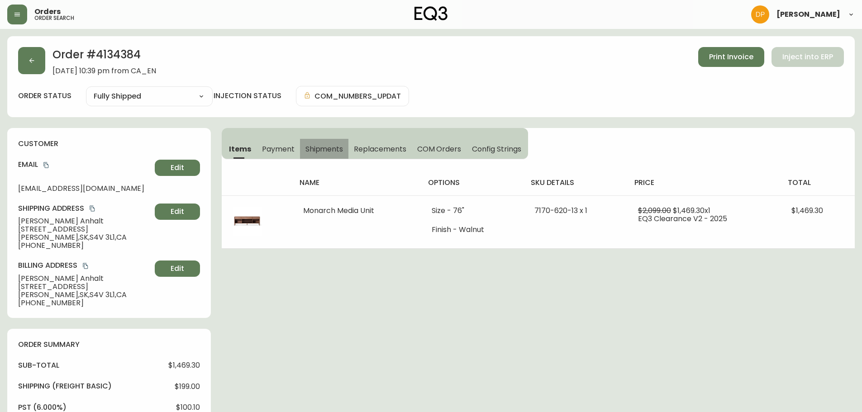
click at [323, 147] on span "Shipments" at bounding box center [324, 148] width 38 height 9
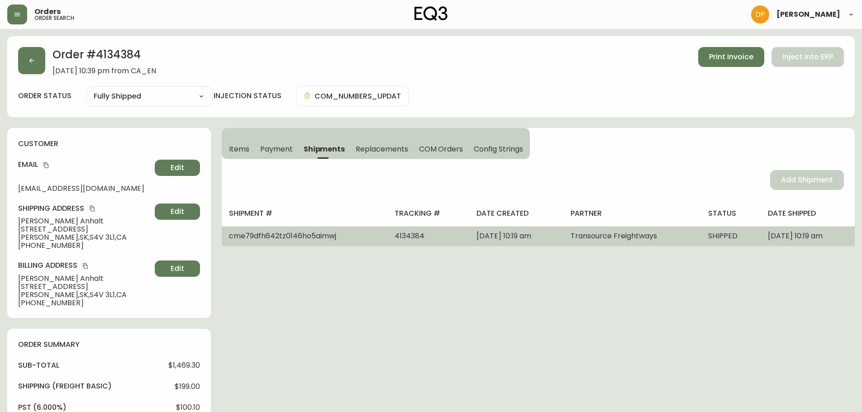
click at [394, 239] on span "4134384" at bounding box center [409, 236] width 30 height 10
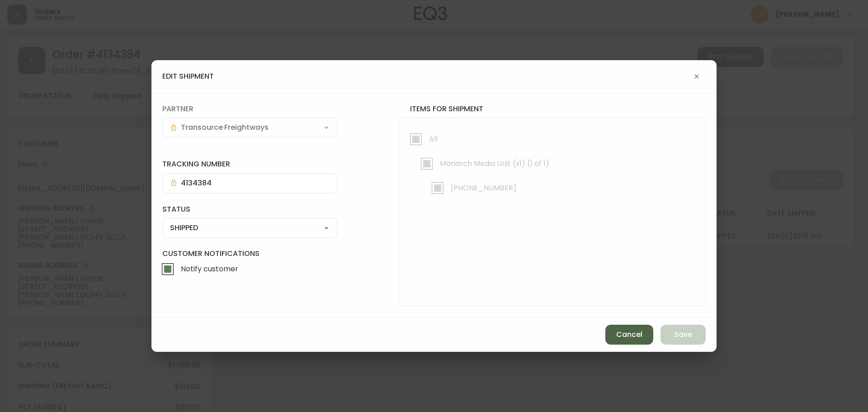
drag, startPoint x: 390, startPoint y: 239, endPoint x: 643, endPoint y: 338, distance: 271.1
click at [643, 338] on button "Cancel" at bounding box center [630, 335] width 48 height 20
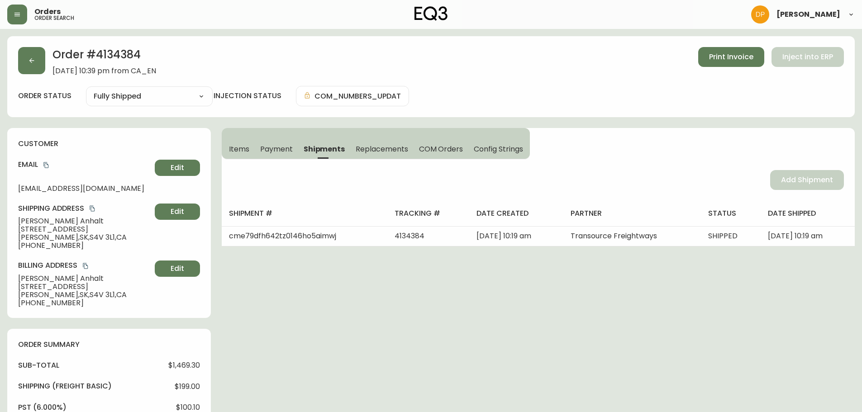
click at [249, 147] on button "Items" at bounding box center [238, 149] width 33 height 20
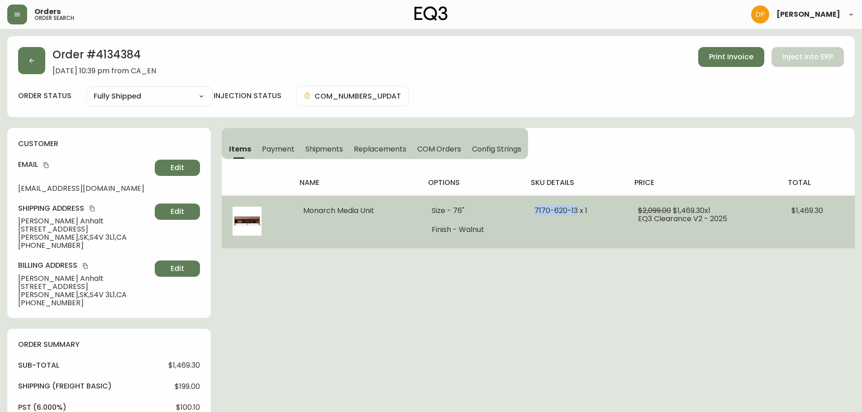
drag, startPoint x: 535, startPoint y: 211, endPoint x: 577, endPoint y: 208, distance: 42.6
click at [577, 208] on td "7170-620-13 x 1" at bounding box center [575, 221] width 104 height 53
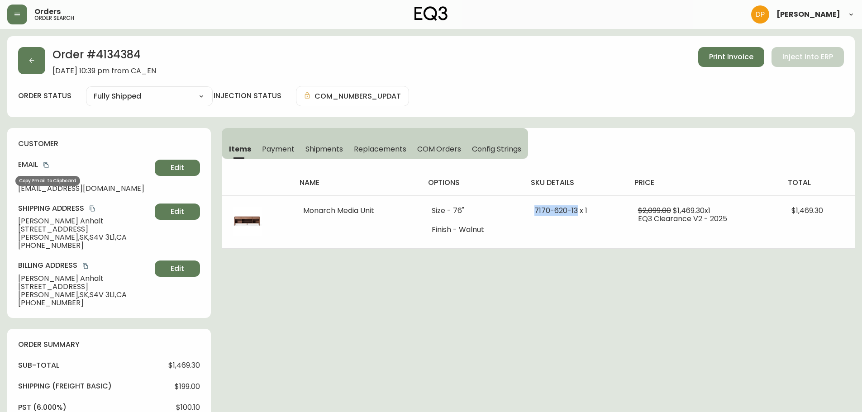
click at [48, 167] on icon "copy" at bounding box center [46, 165] width 6 height 6
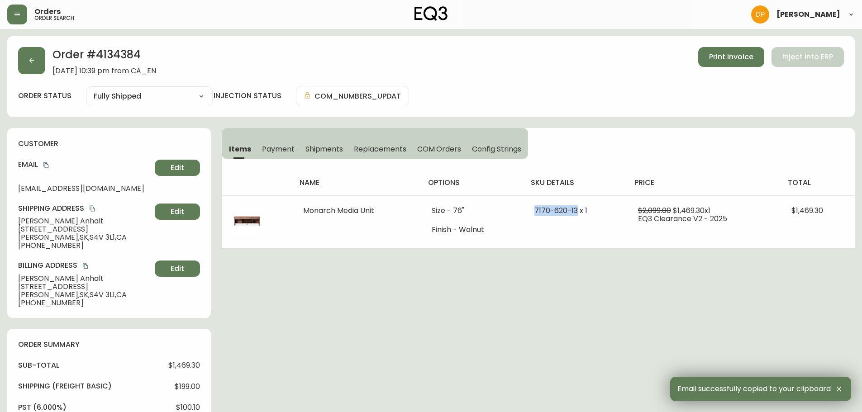
drag, startPoint x: 97, startPoint y: 62, endPoint x: 109, endPoint y: 55, distance: 13.4
click at [97, 62] on h2 "Order # 4134384" at bounding box center [104, 57] width 104 height 20
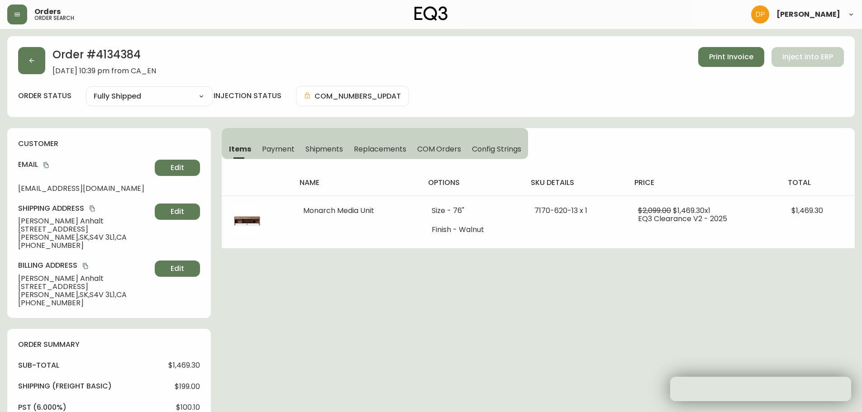
click at [109, 55] on h2 "Order # 4134384" at bounding box center [104, 57] width 104 height 20
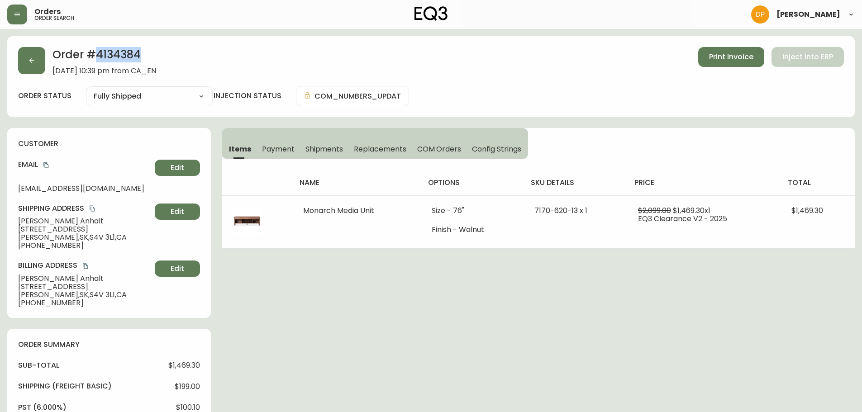
click at [109, 55] on h2 "Order # 4134384" at bounding box center [104, 57] width 104 height 20
drag, startPoint x: 137, startPoint y: 384, endPoint x: 69, endPoint y: 326, distance: 89.5
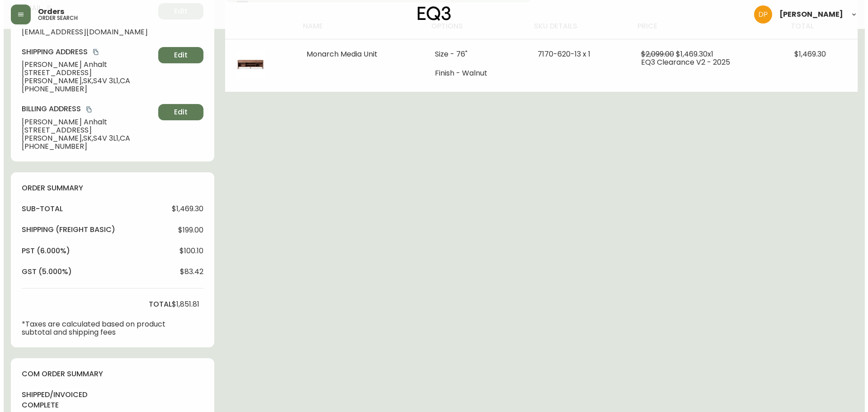
scroll to position [226, 0]
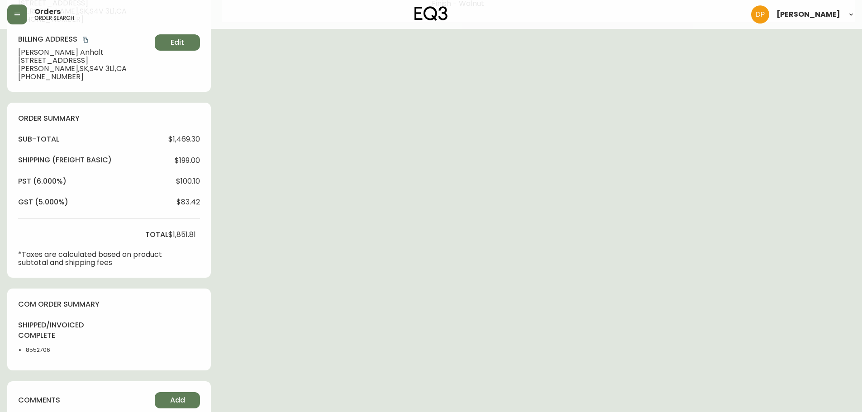
click at [44, 352] on li "8552706" at bounding box center [49, 350] width 46 height 8
click at [9, 20] on button "button" at bounding box center [17, 15] width 20 height 20
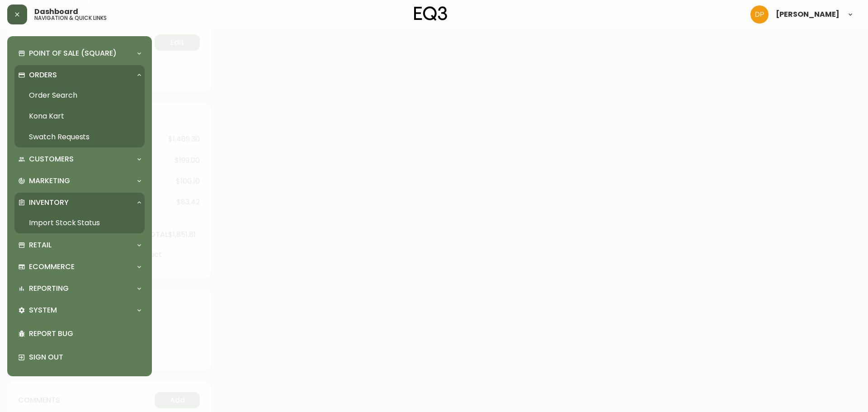
scroll to position [227, 0]
click at [66, 89] on link "Order Search" at bounding box center [79, 95] width 130 height 21
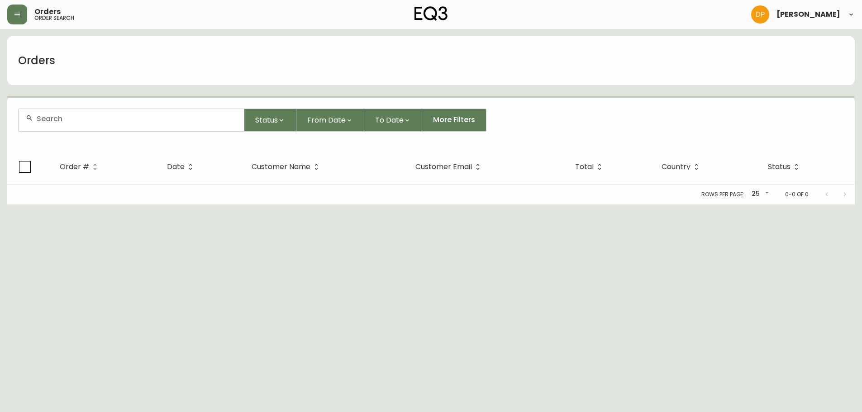
click at [120, 116] on input "text" at bounding box center [137, 118] width 200 height 9
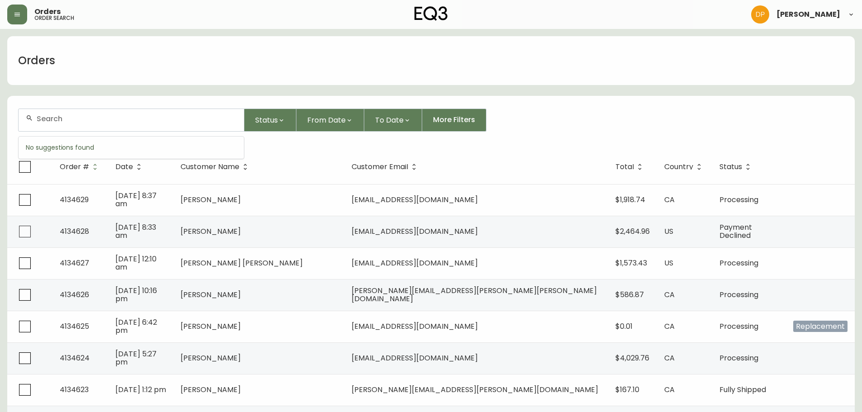
paste input "[PERSON_NAME][EMAIL_ADDRESS][DOMAIN_NAME]"
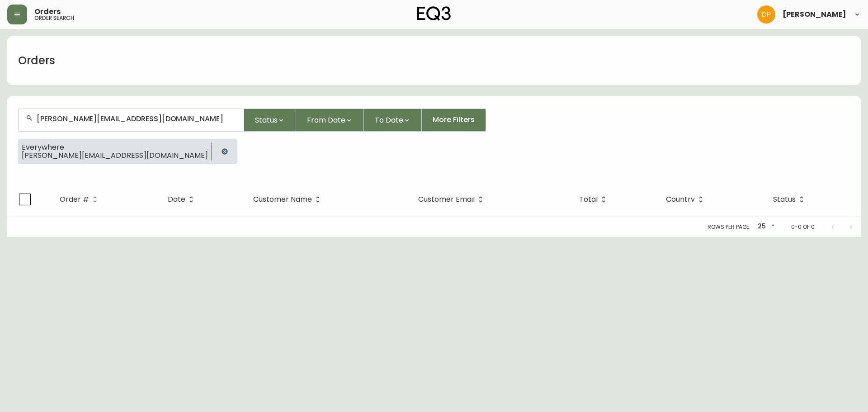
type input "[PERSON_NAME][EMAIL_ADDRESS][DOMAIN_NAME]"
